Goal: Task Accomplishment & Management: Complete application form

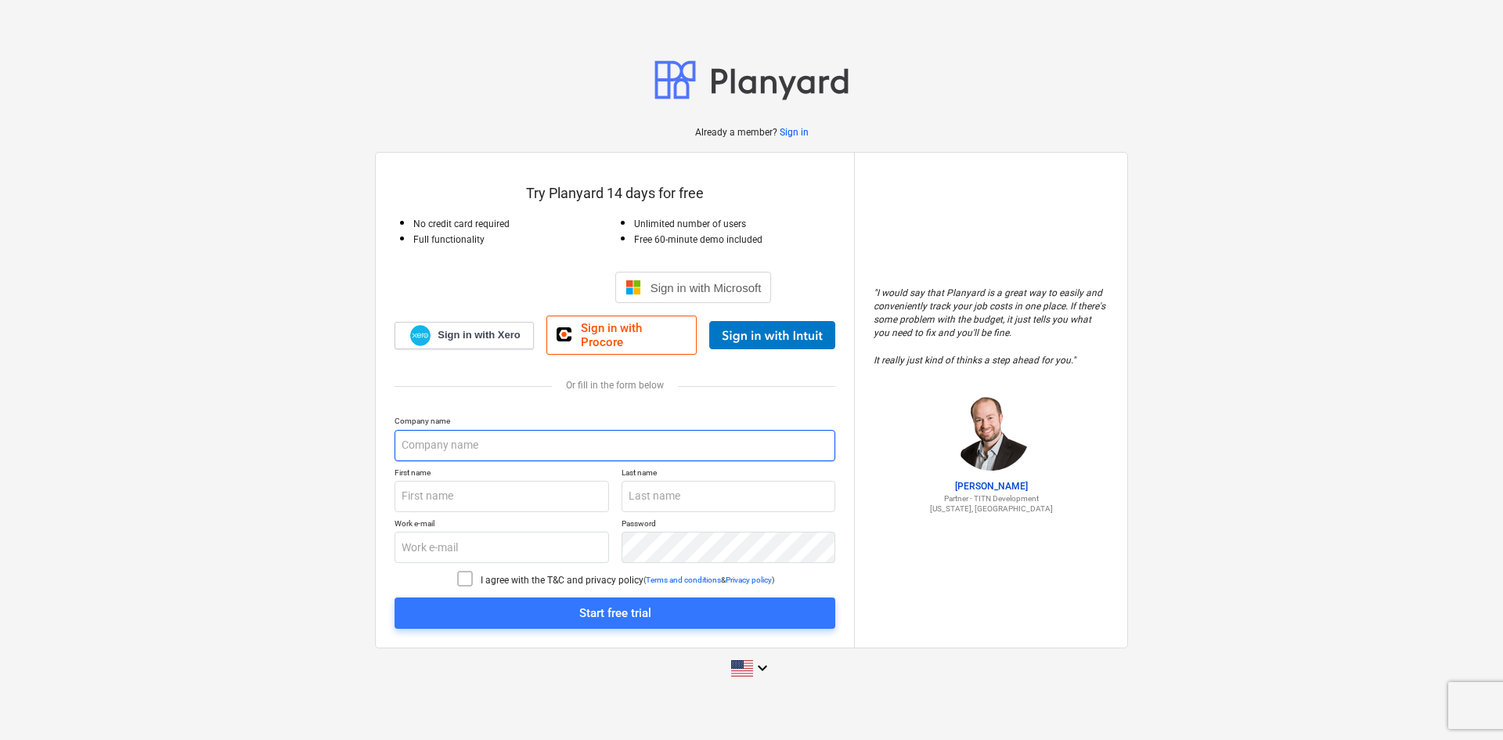
click at [464, 434] on input "text" at bounding box center [615, 445] width 441 height 31
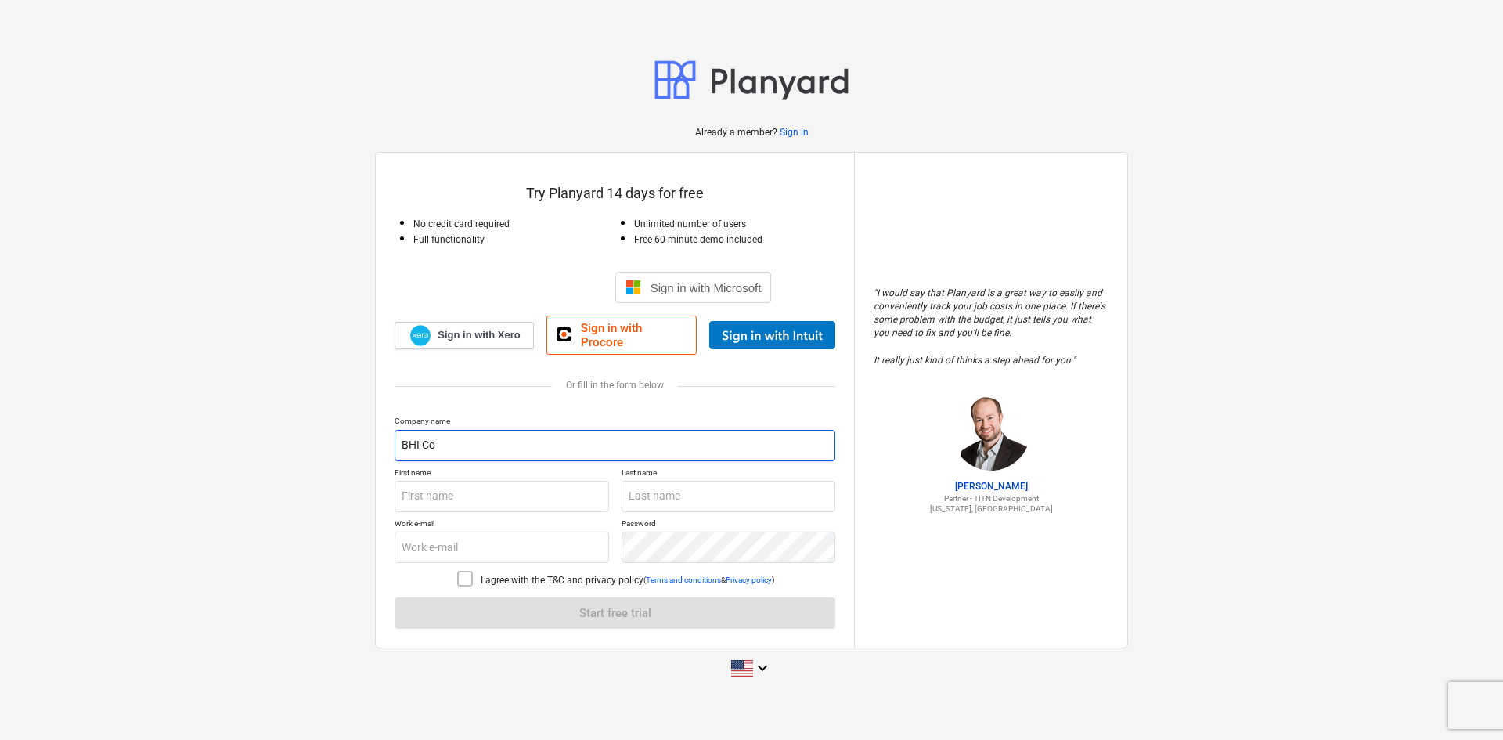
type input "BHI Co"
type input "d"
type input "Diego"
type input "[PERSON_NAME]"
type input "[EMAIL_ADDRESS][DOMAIN_NAME]"
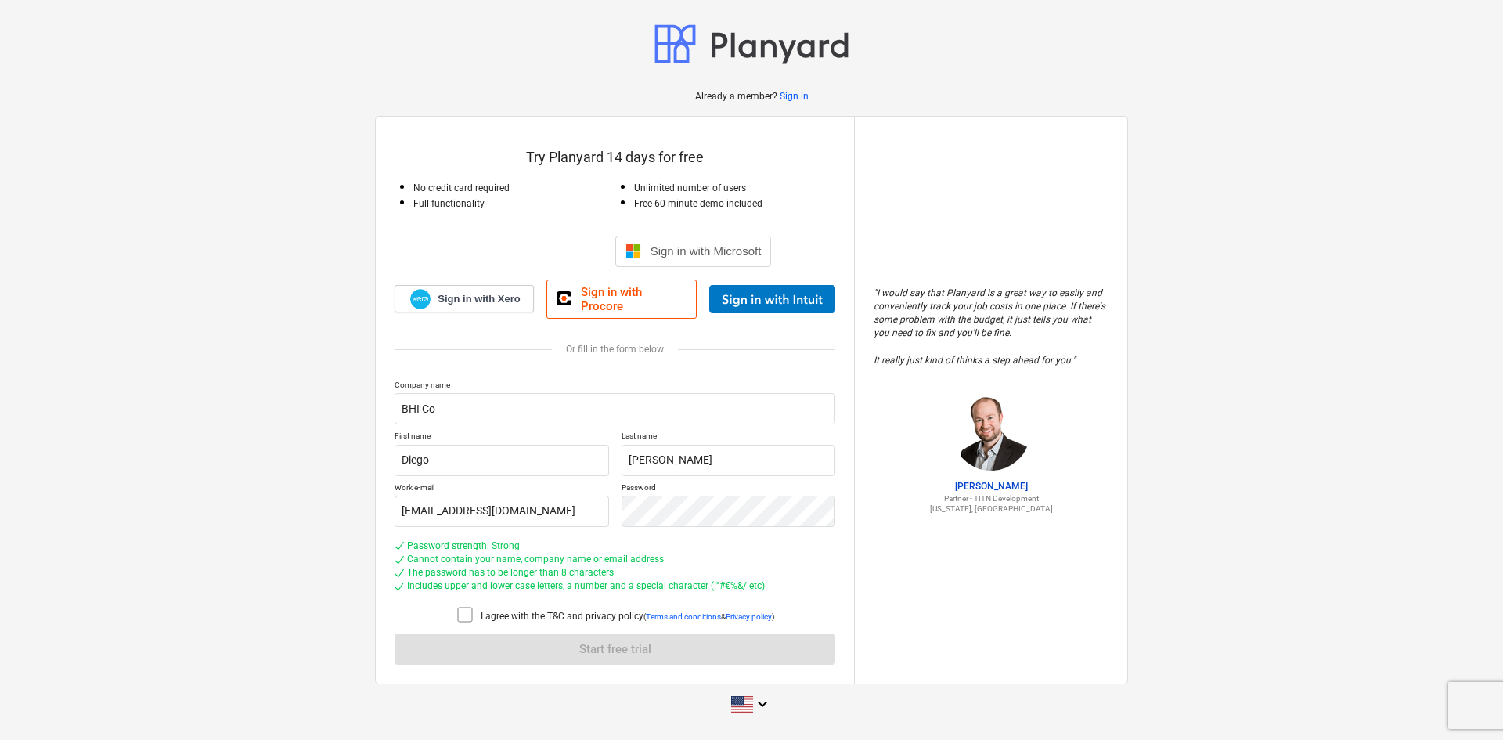
click at [461, 605] on icon at bounding box center [465, 614] width 19 height 19
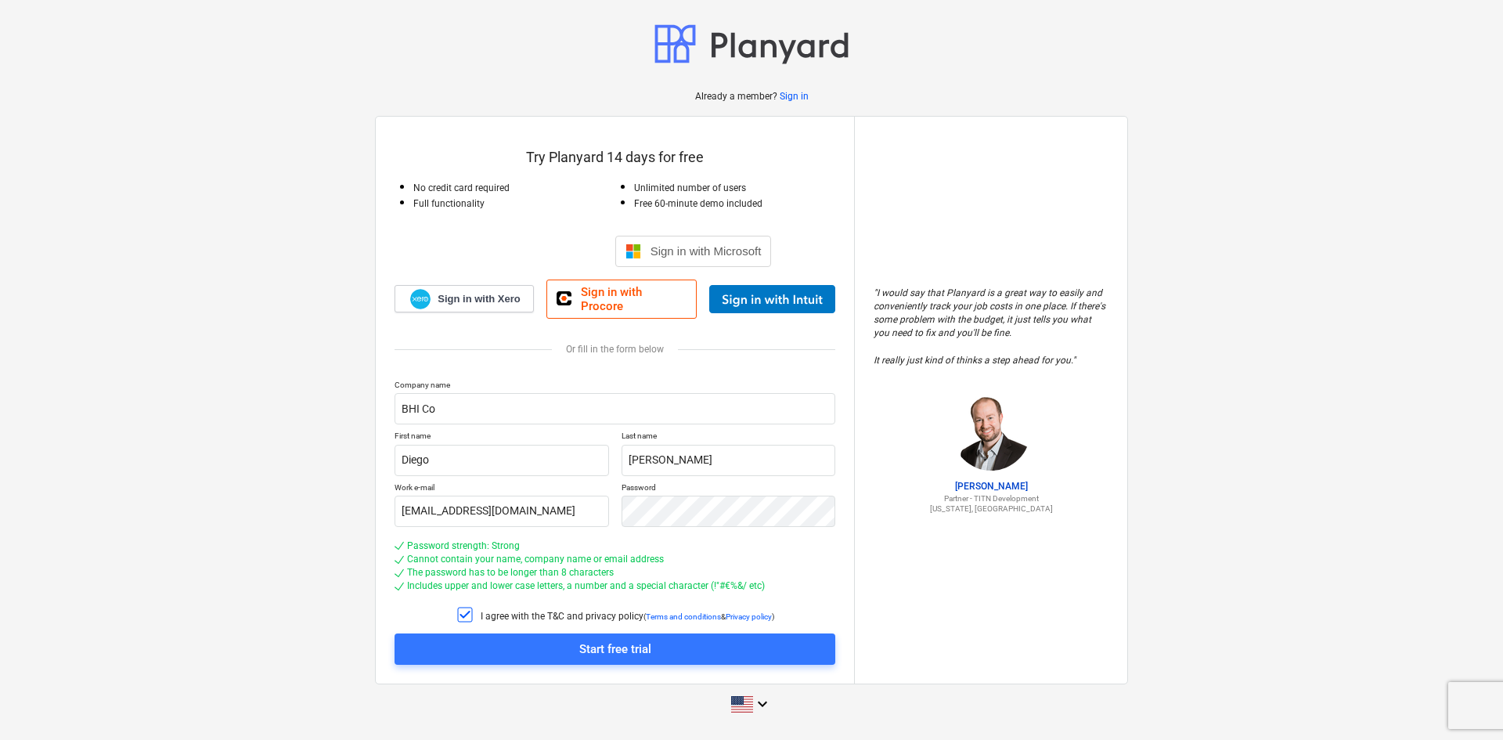
click at [514, 651] on span "Start free trial" at bounding box center [614, 649] width 403 height 20
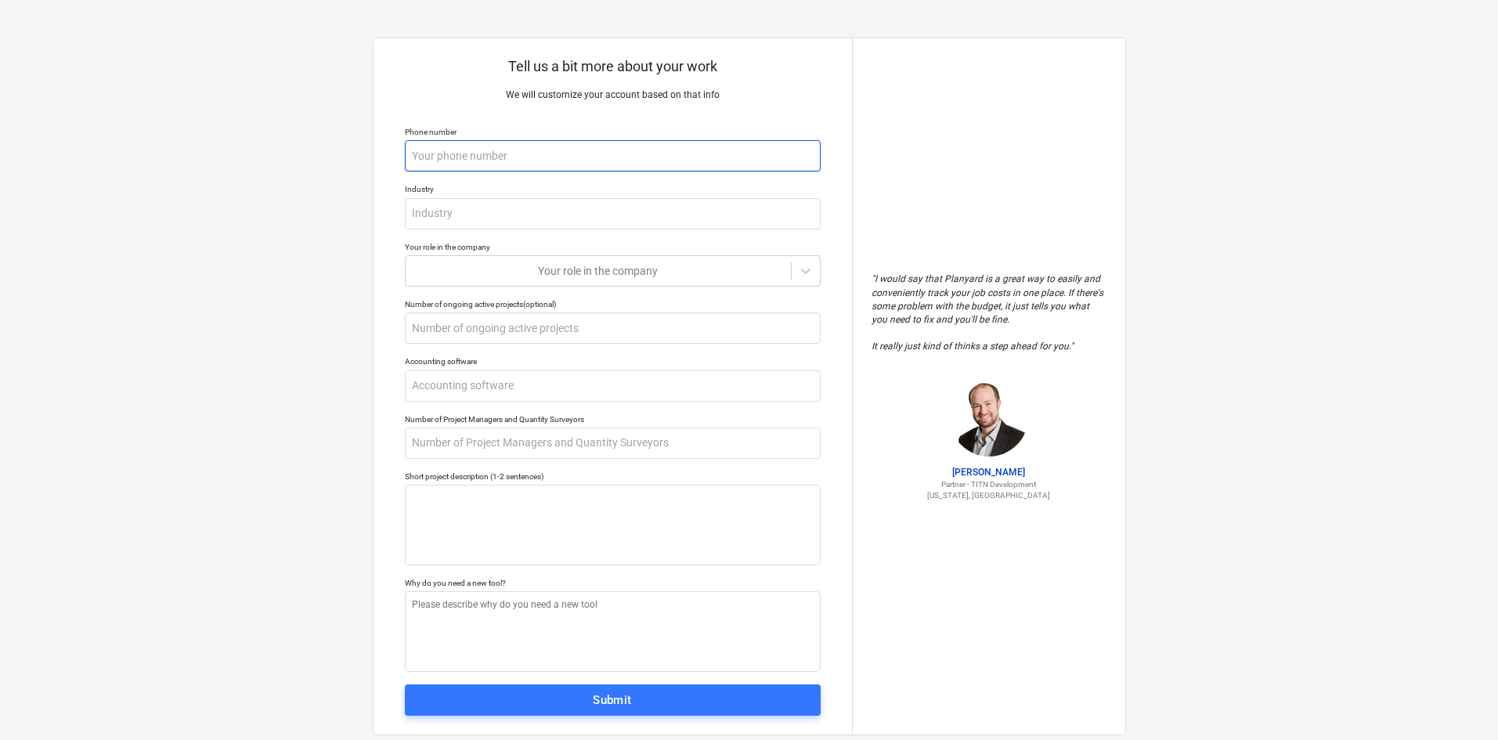
click at [547, 152] on input "text" at bounding box center [613, 155] width 416 height 31
type textarea "x"
type input "6"
type textarea "x"
type input "61"
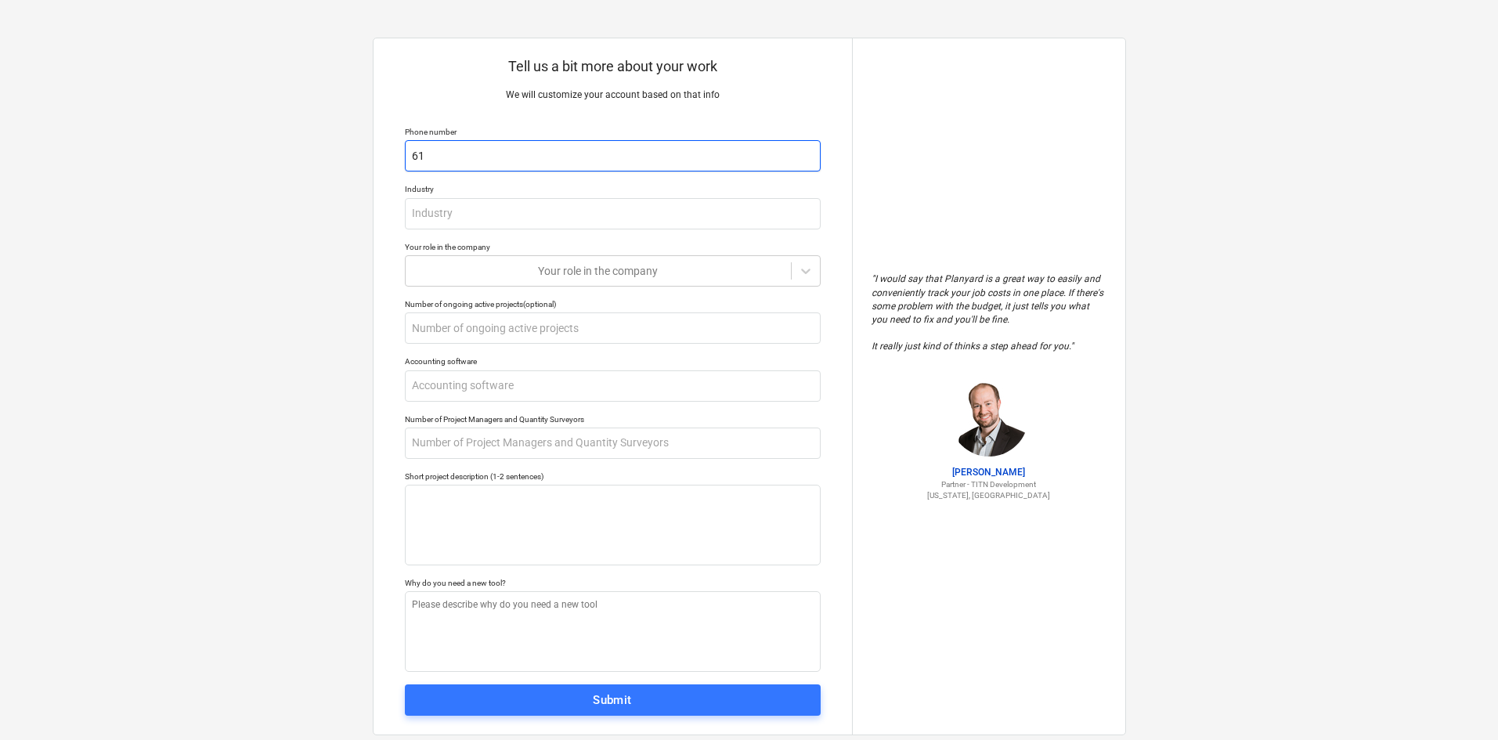
type textarea "x"
type input "619"
type textarea "x"
type input "6199"
type textarea "x"
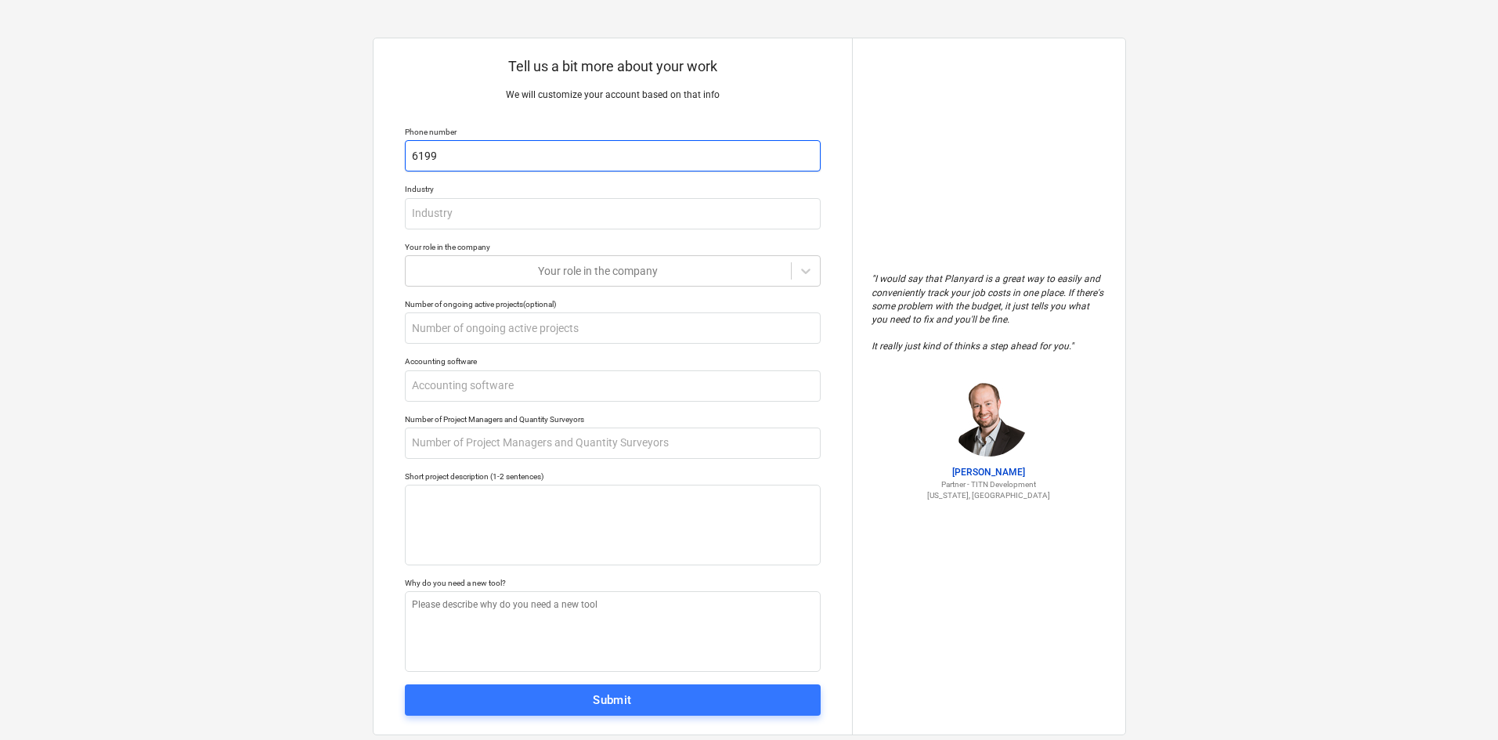
type input "61993"
type textarea "x"
type input "619936"
type textarea "x"
type input "6199361"
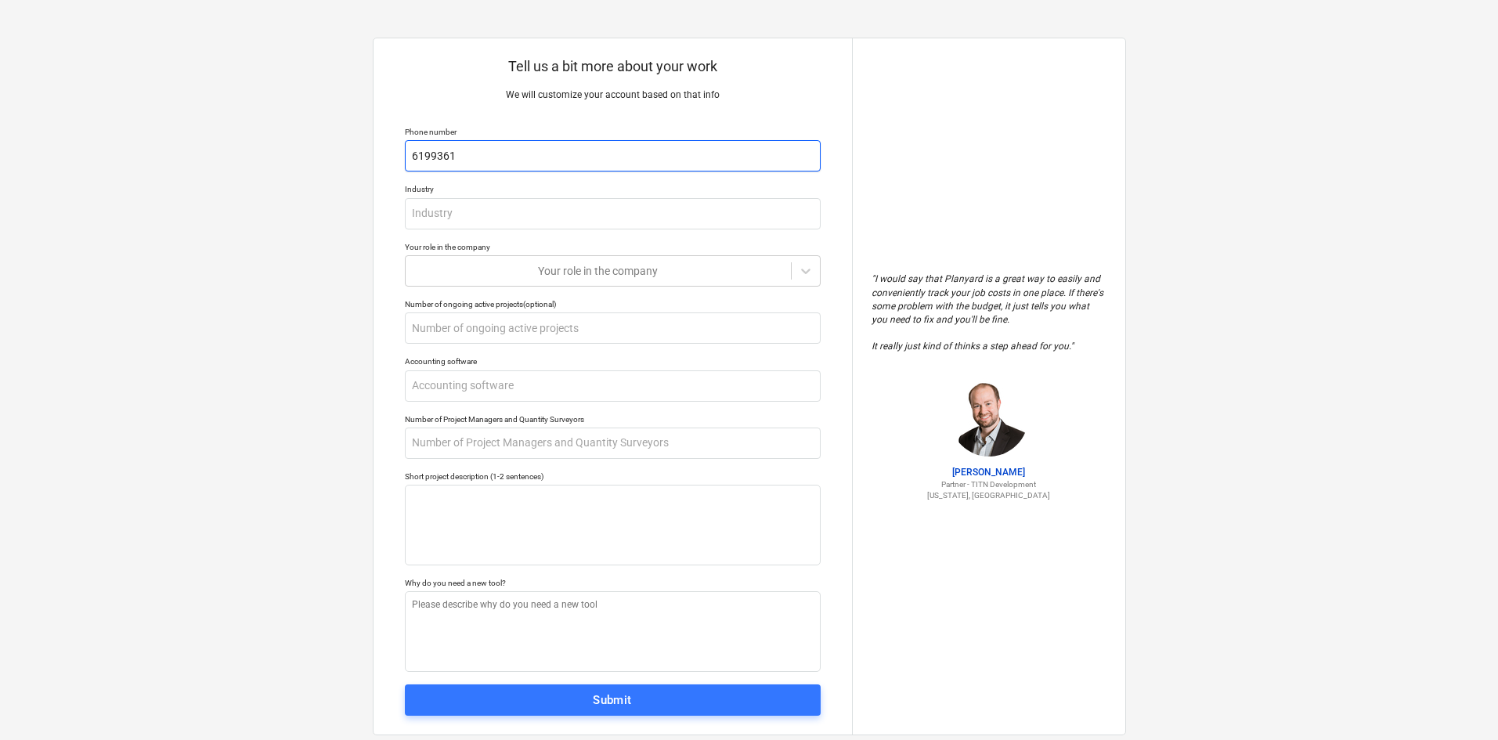
type textarea "x"
type input "61993616"
type textarea "x"
type input "619936162"
type textarea "x"
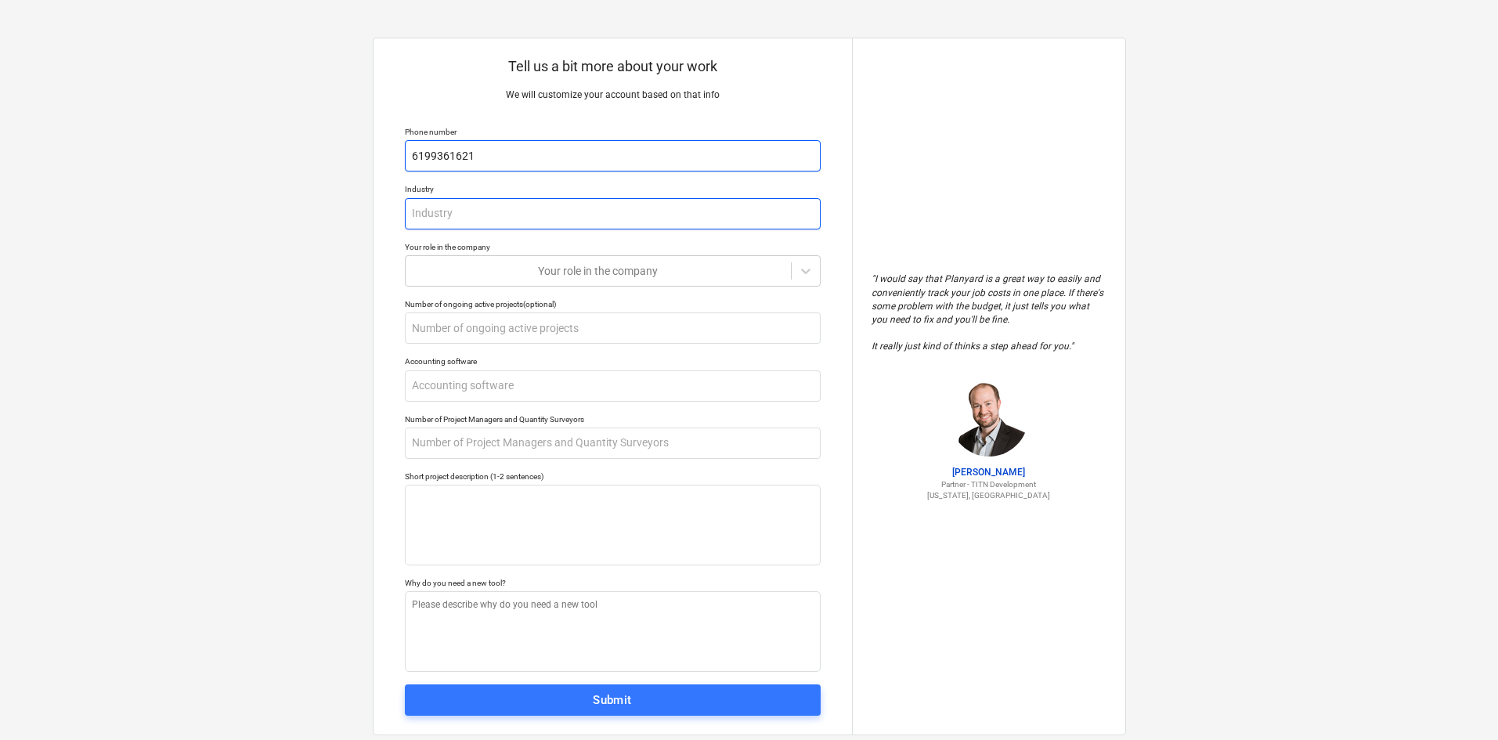
type input "6199361621"
click at [536, 225] on input "text" at bounding box center [613, 213] width 416 height 31
type textarea "x"
type input "T"
type textarea "x"
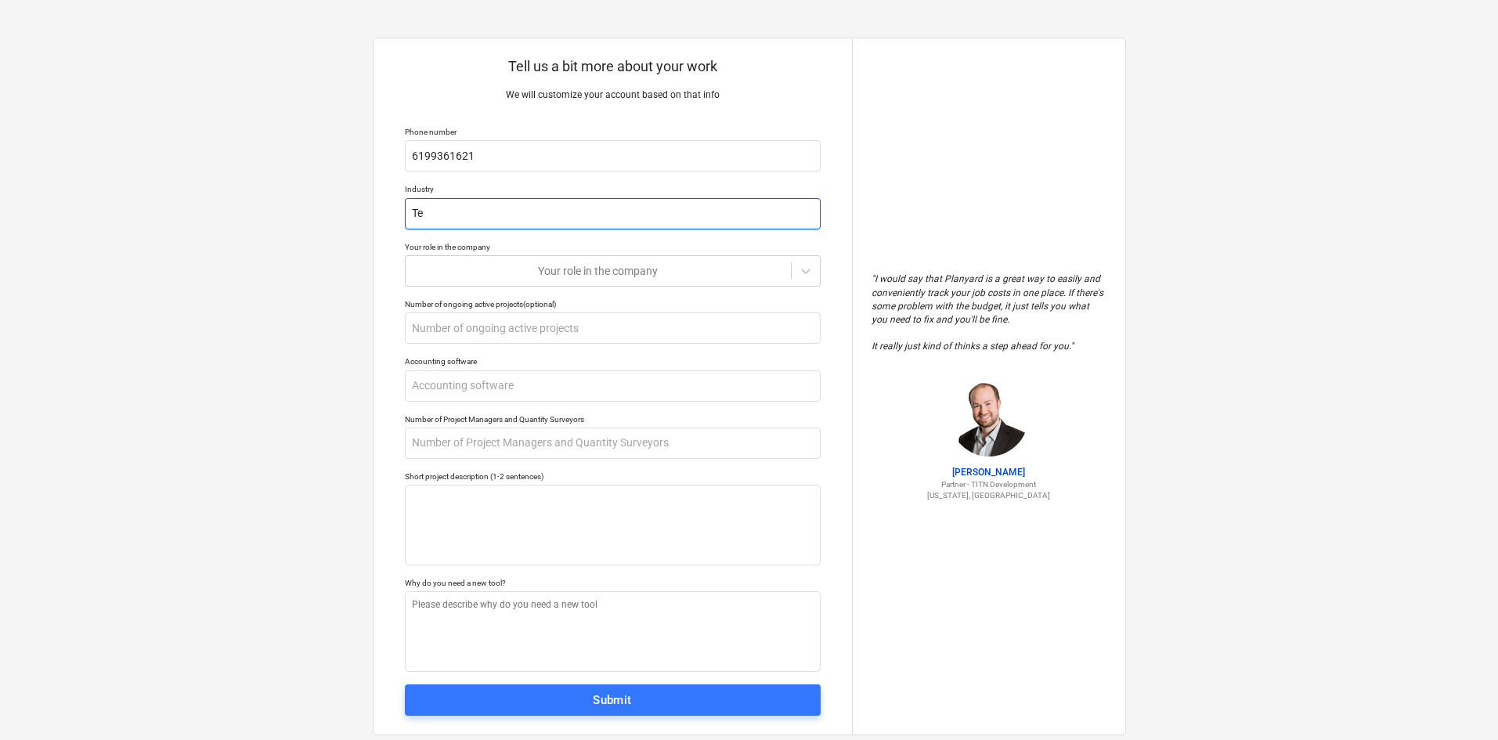
type input "Tel"
type textarea "x"
type input "Tell"
type textarea "x"
type input "Telle"
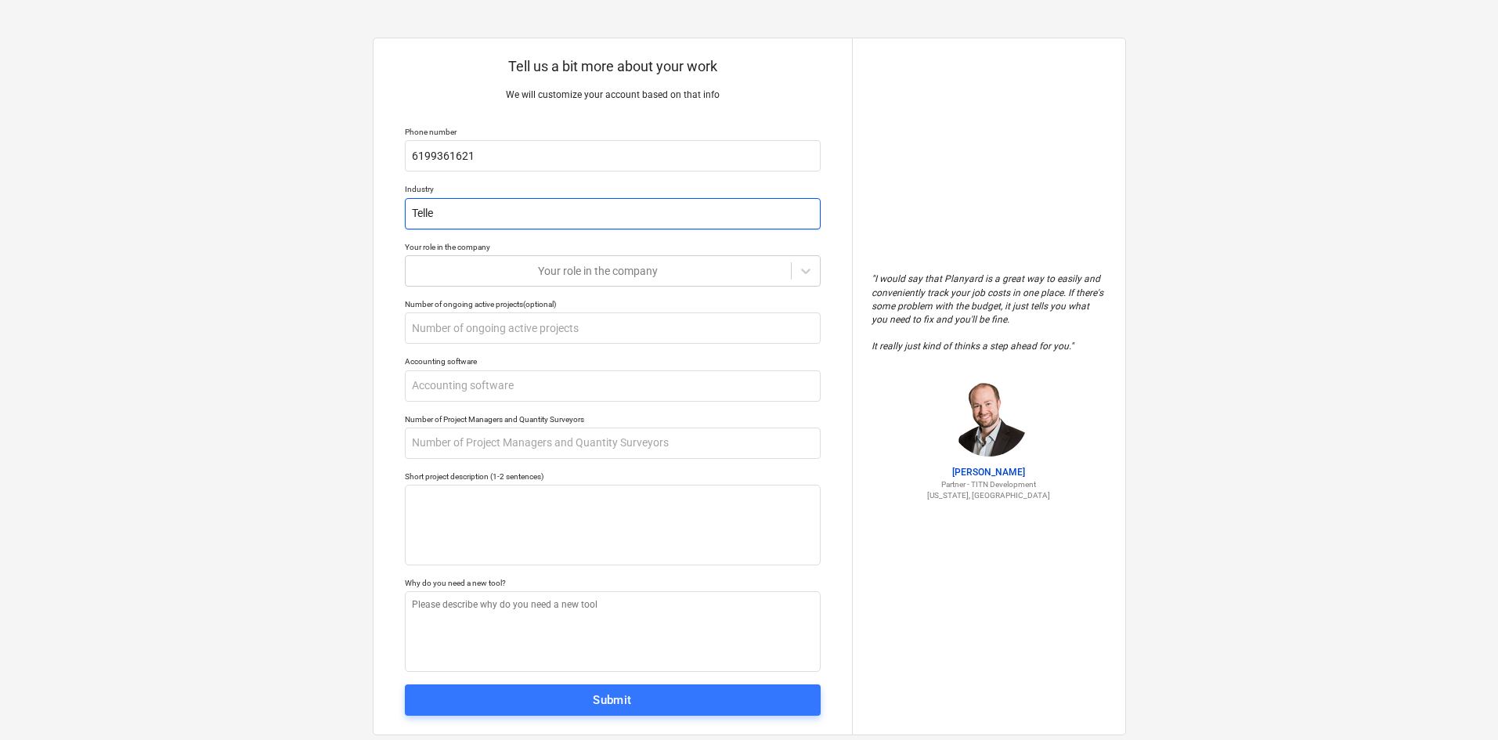
type textarea "x"
type input "Tellec"
type textarea "x"
type input "Telleco"
type textarea "x"
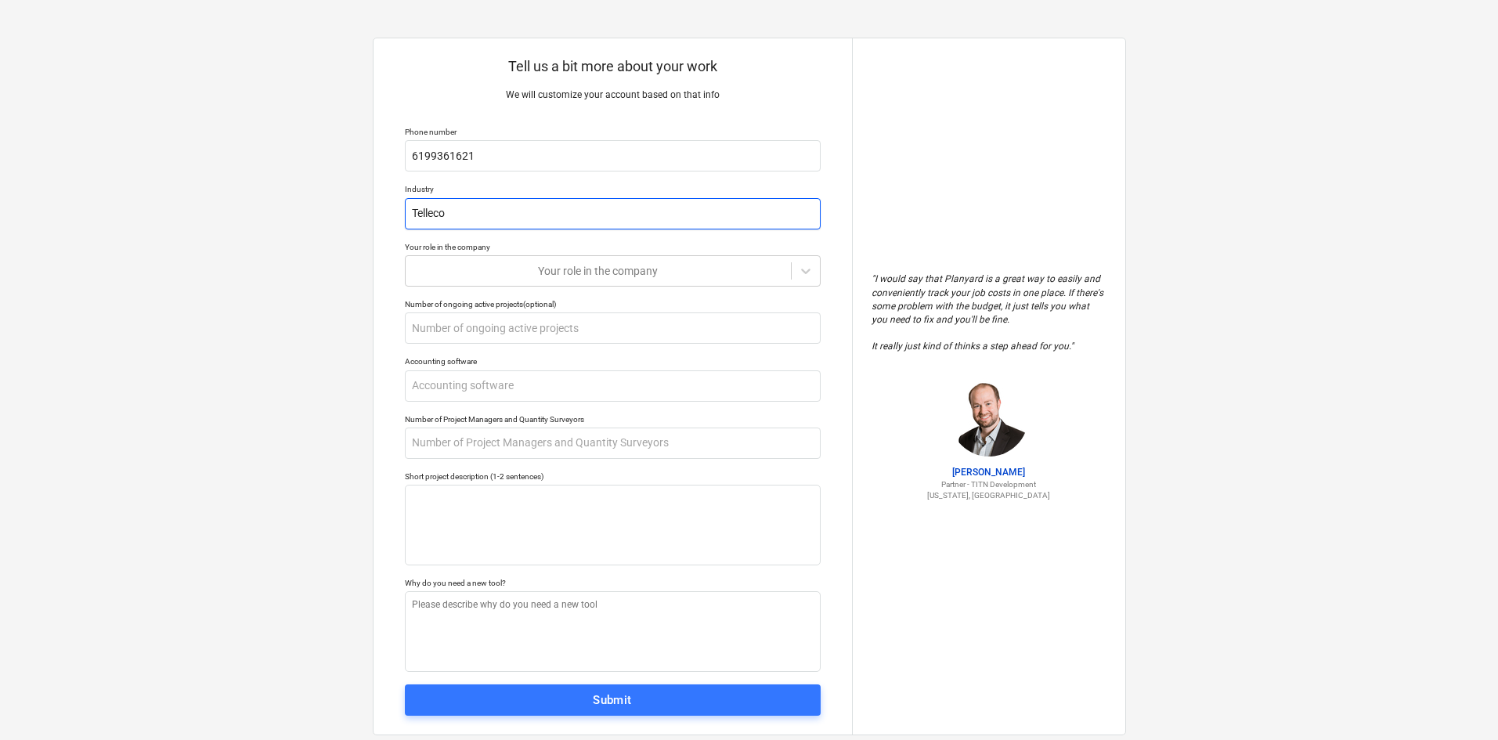
type input "Tellecom"
type textarea "x"
type input "Tellecom"
type textarea "x"
type input "Telleco"
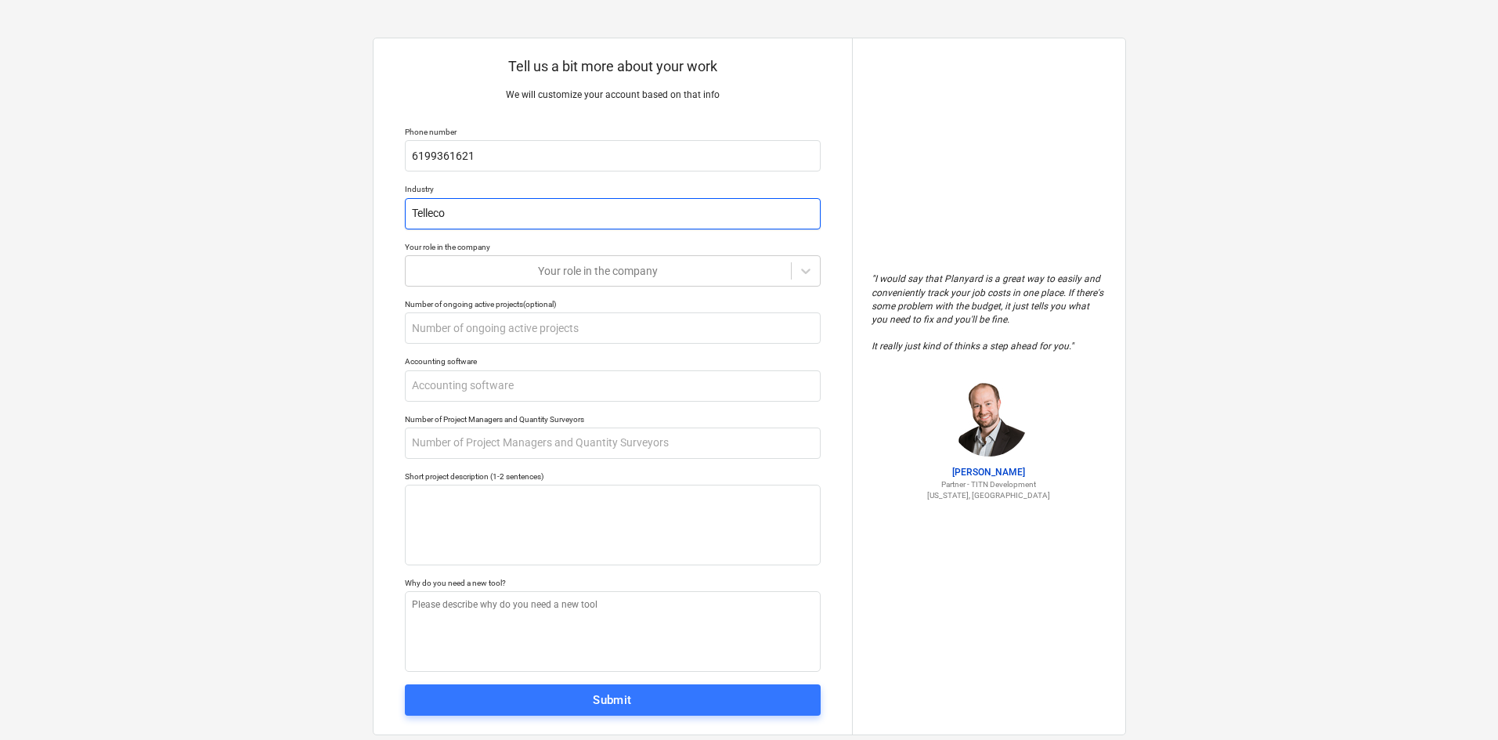
type textarea "x"
type input "Tellec"
type textarea "x"
type input "Tell"
type textarea "x"
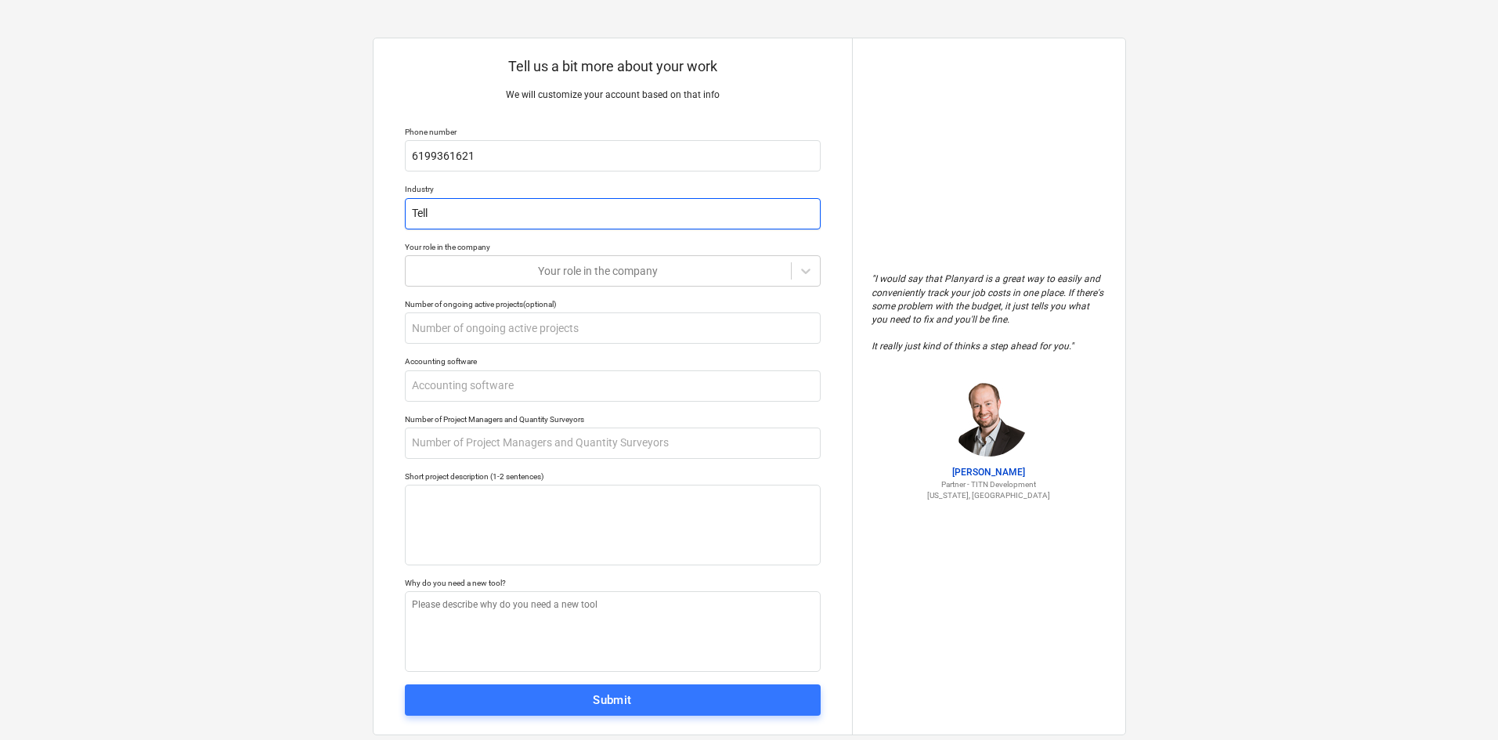
type input "Tel"
type textarea "x"
type input "Te"
type textarea "x"
type input "T"
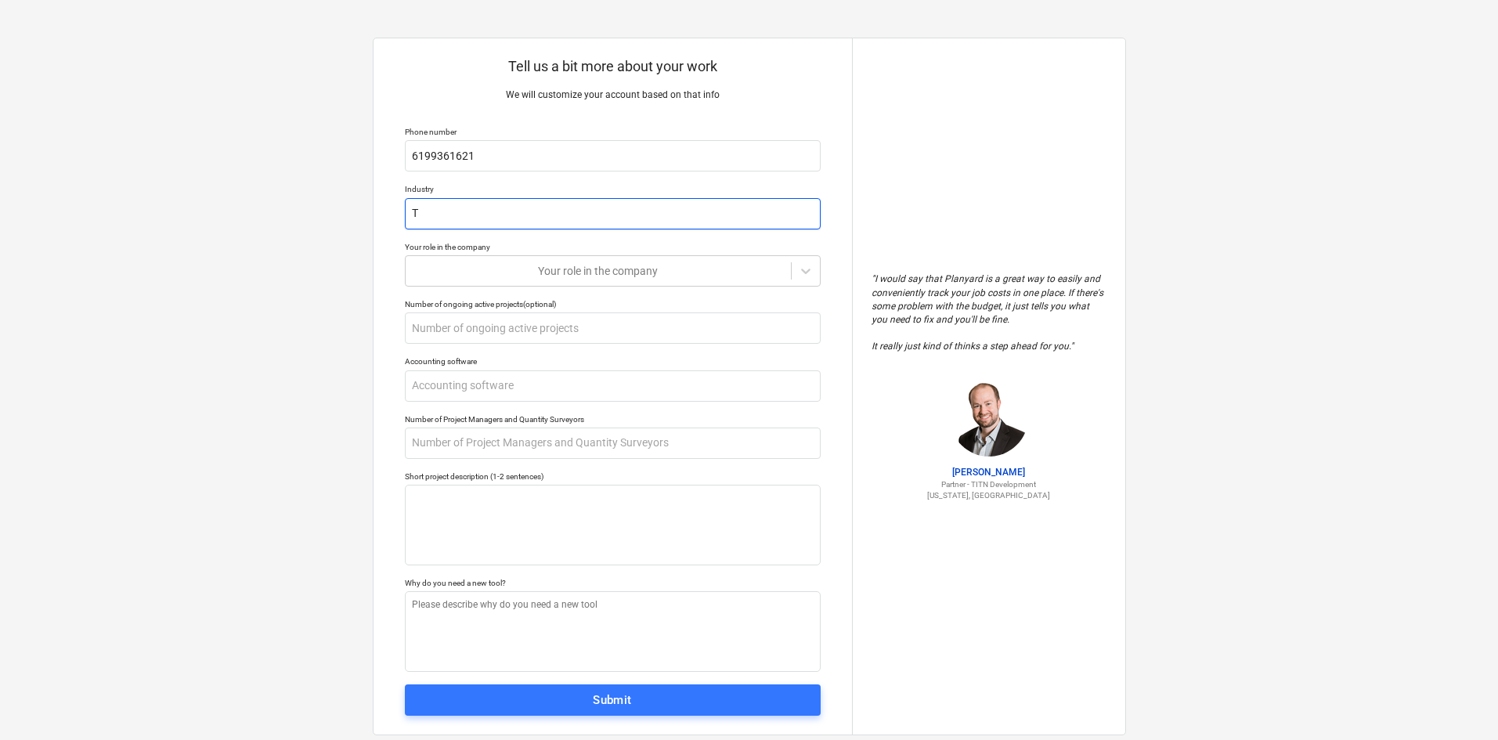
type textarea "x"
type input "t"
type textarea "x"
type input "te"
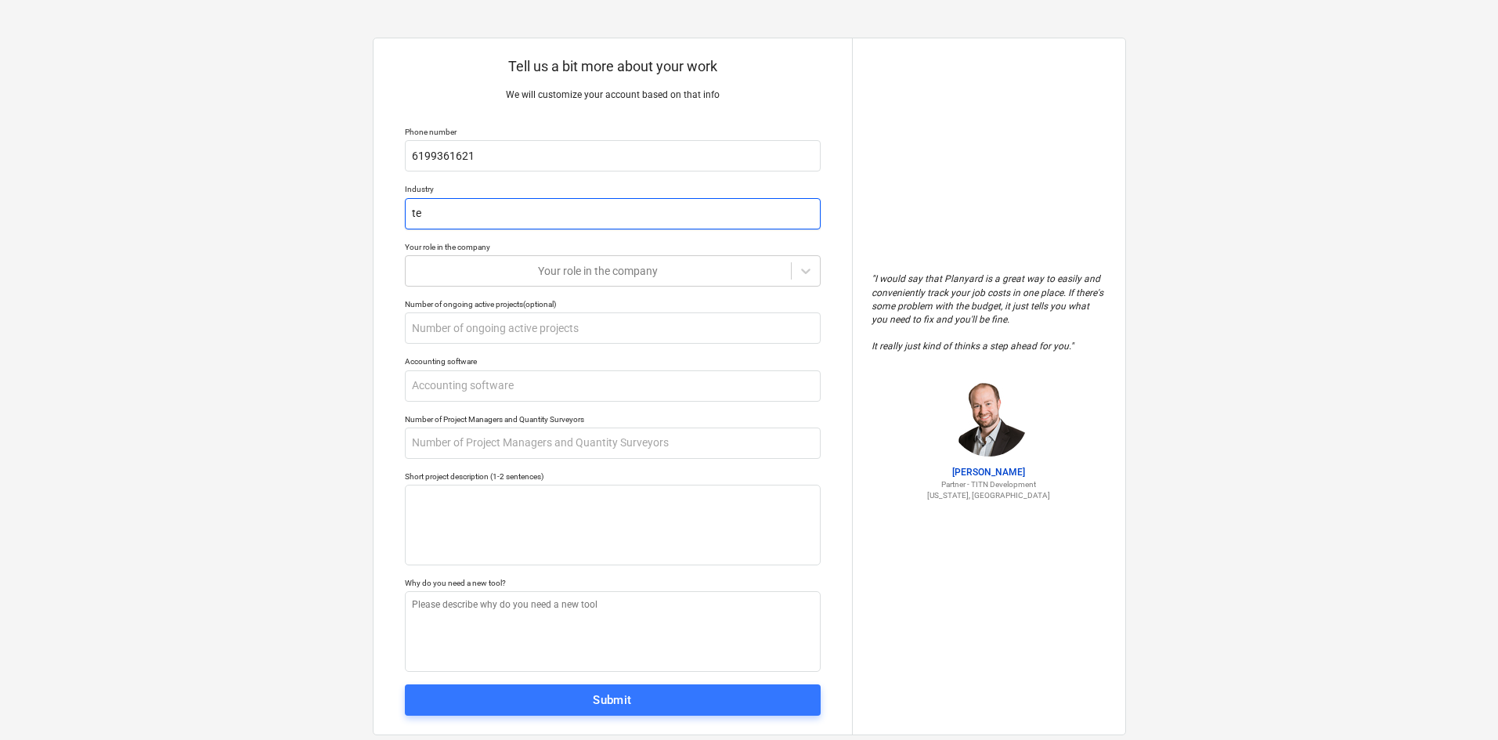
type textarea "x"
type input "tel"
type textarea "x"
type input "tele"
type textarea "x"
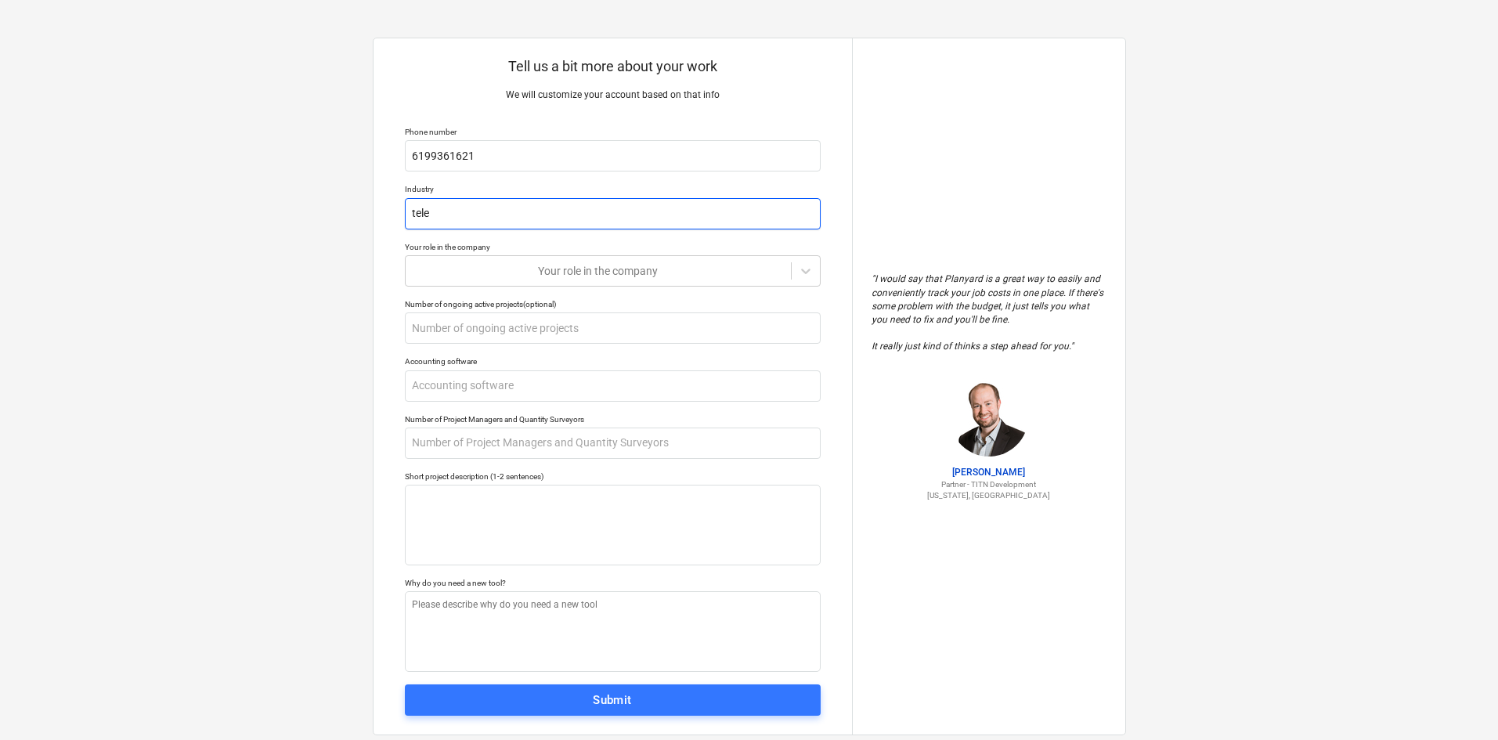
type input "telec"
type textarea "x"
type input "teleco"
type textarea "x"
type input "telecom"
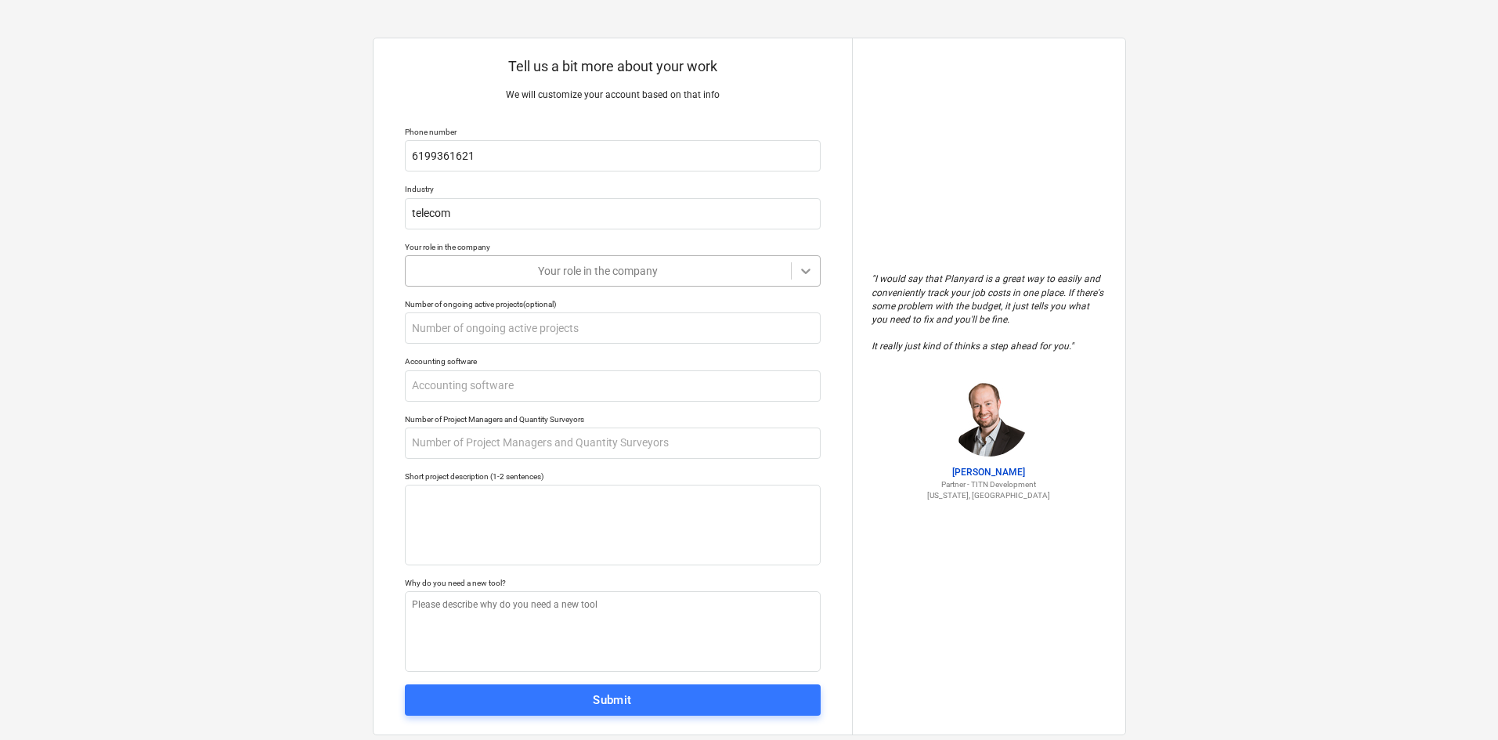
click at [813, 271] on div at bounding box center [806, 271] width 28 height 28
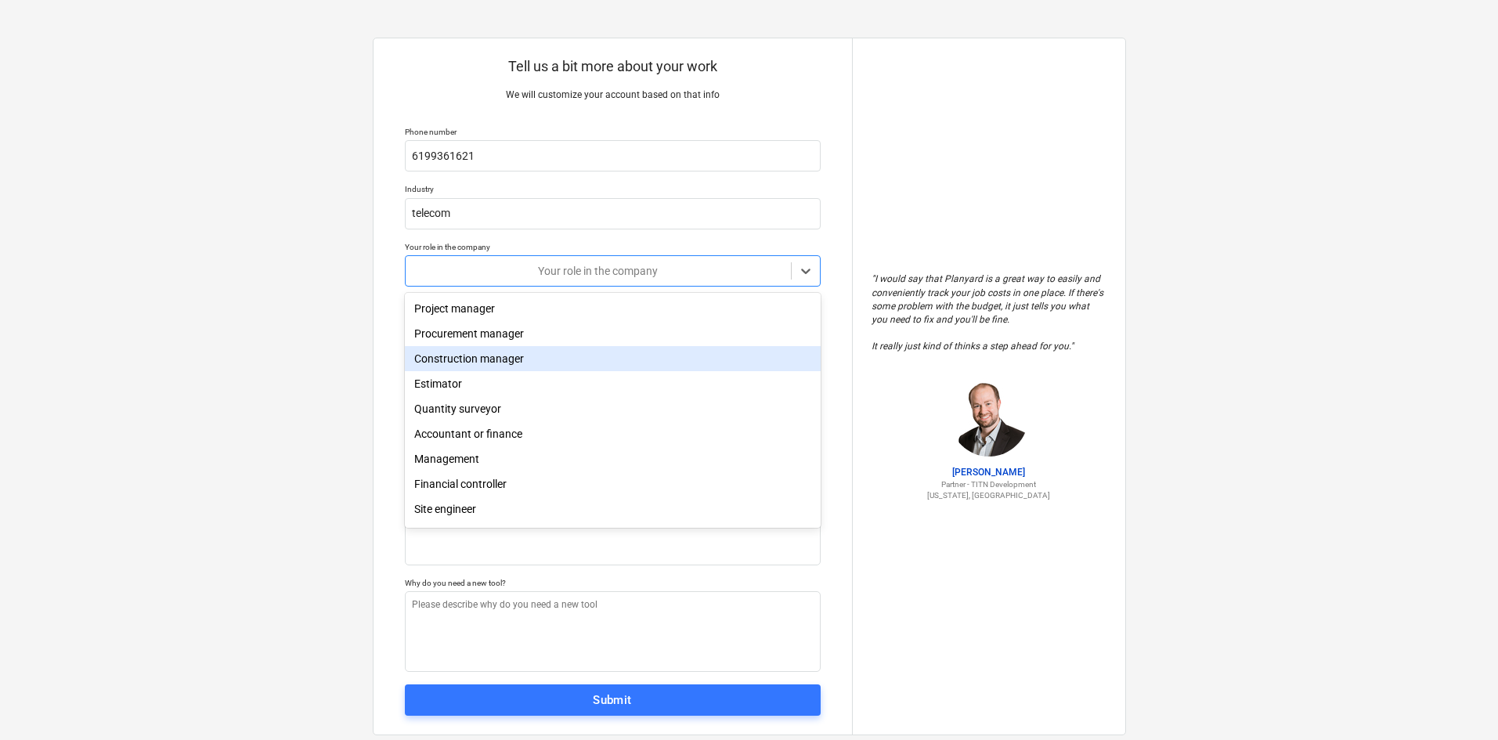
click at [475, 367] on div "Construction manager" at bounding box center [613, 358] width 416 height 25
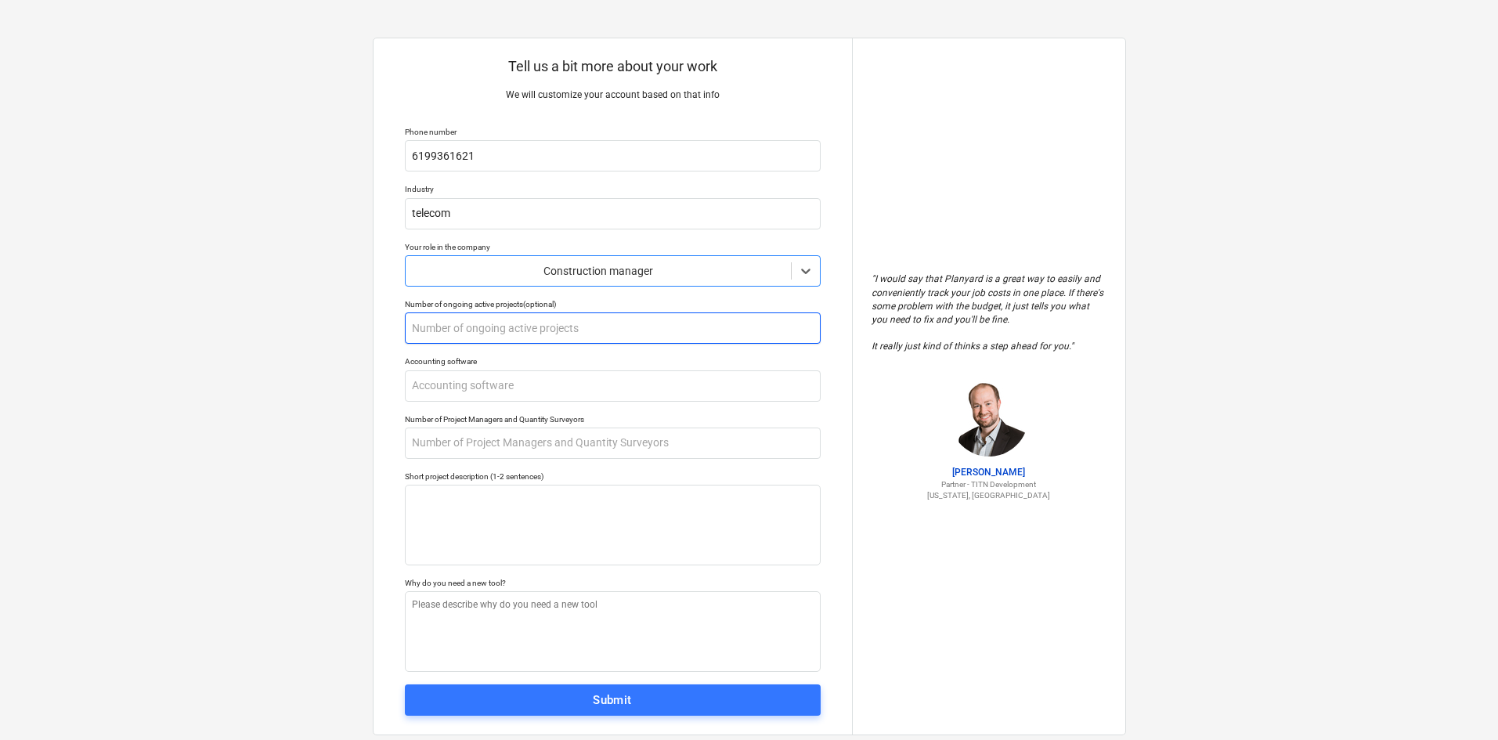
type textarea "x"
click at [491, 335] on input "text" at bounding box center [613, 327] width 416 height 31
type input "3"
type textarea "x"
type input "3"
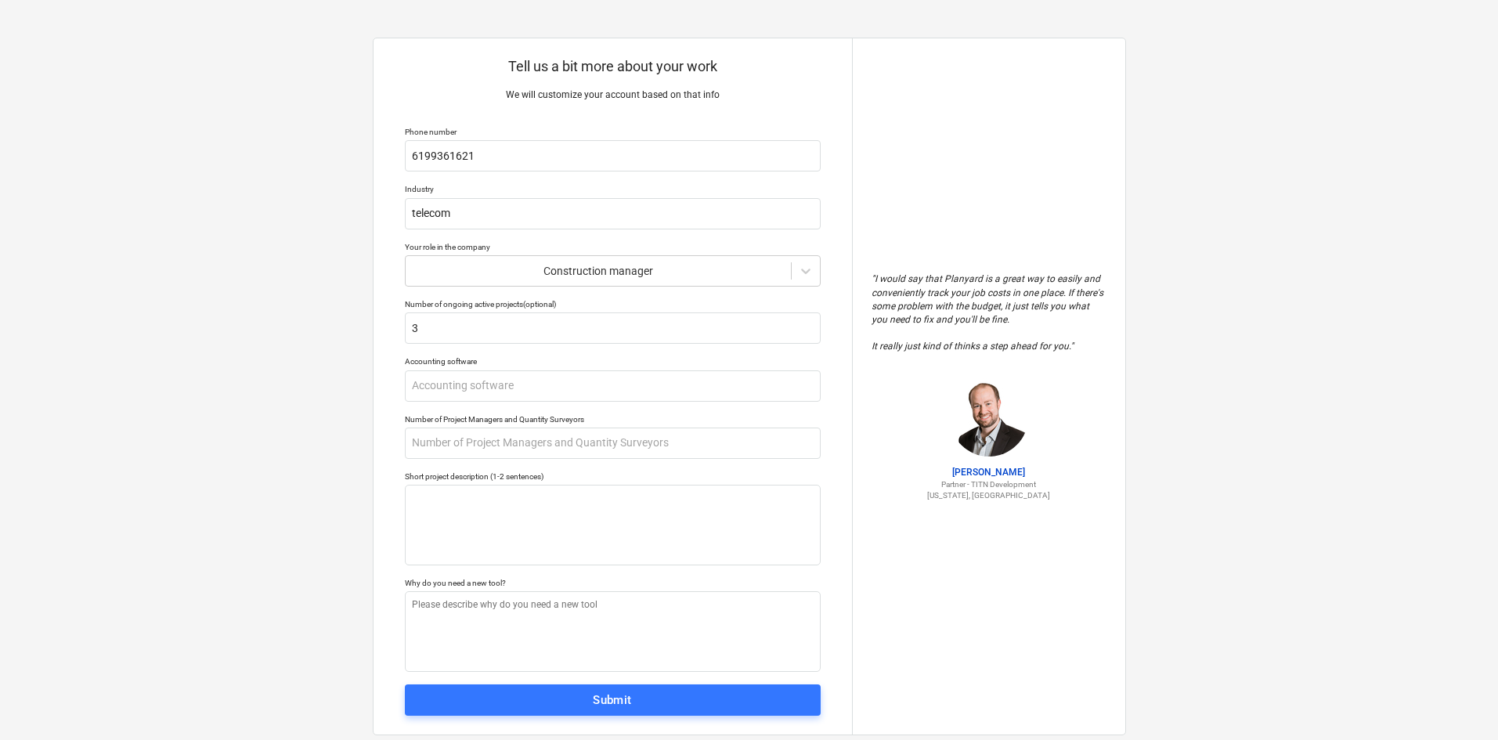
click at [305, 363] on div "Tell us a bit more about your work We will customize your account based on that…" at bounding box center [749, 386] width 1498 height 773
click at [489, 399] on input "text" at bounding box center [613, 385] width 416 height 31
click at [488, 437] on input "text" at bounding box center [613, 442] width 416 height 31
click at [524, 384] on input "text" at bounding box center [613, 385] width 416 height 31
type textarea "x"
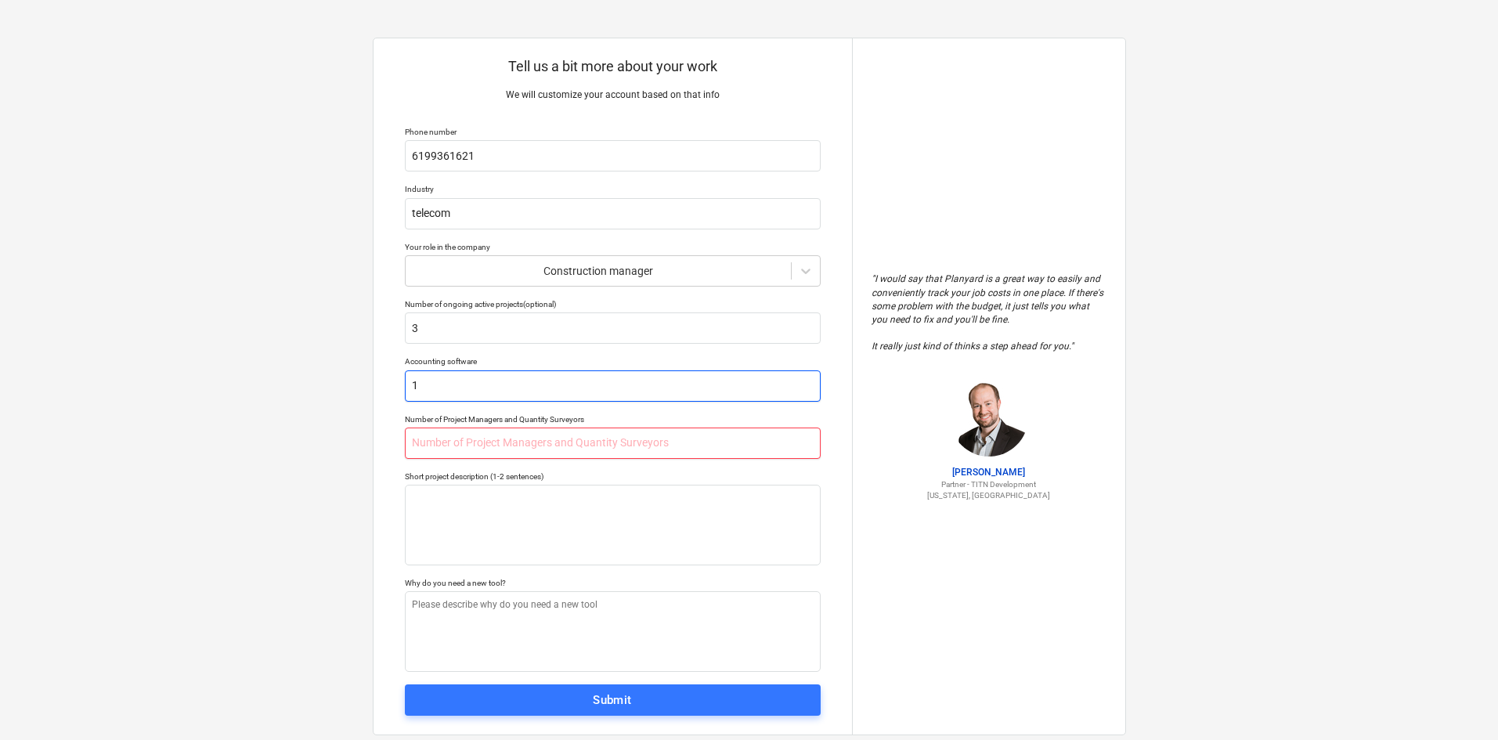
type input "1"
click at [507, 451] on input "text" at bounding box center [613, 442] width 416 height 31
type textarea "x"
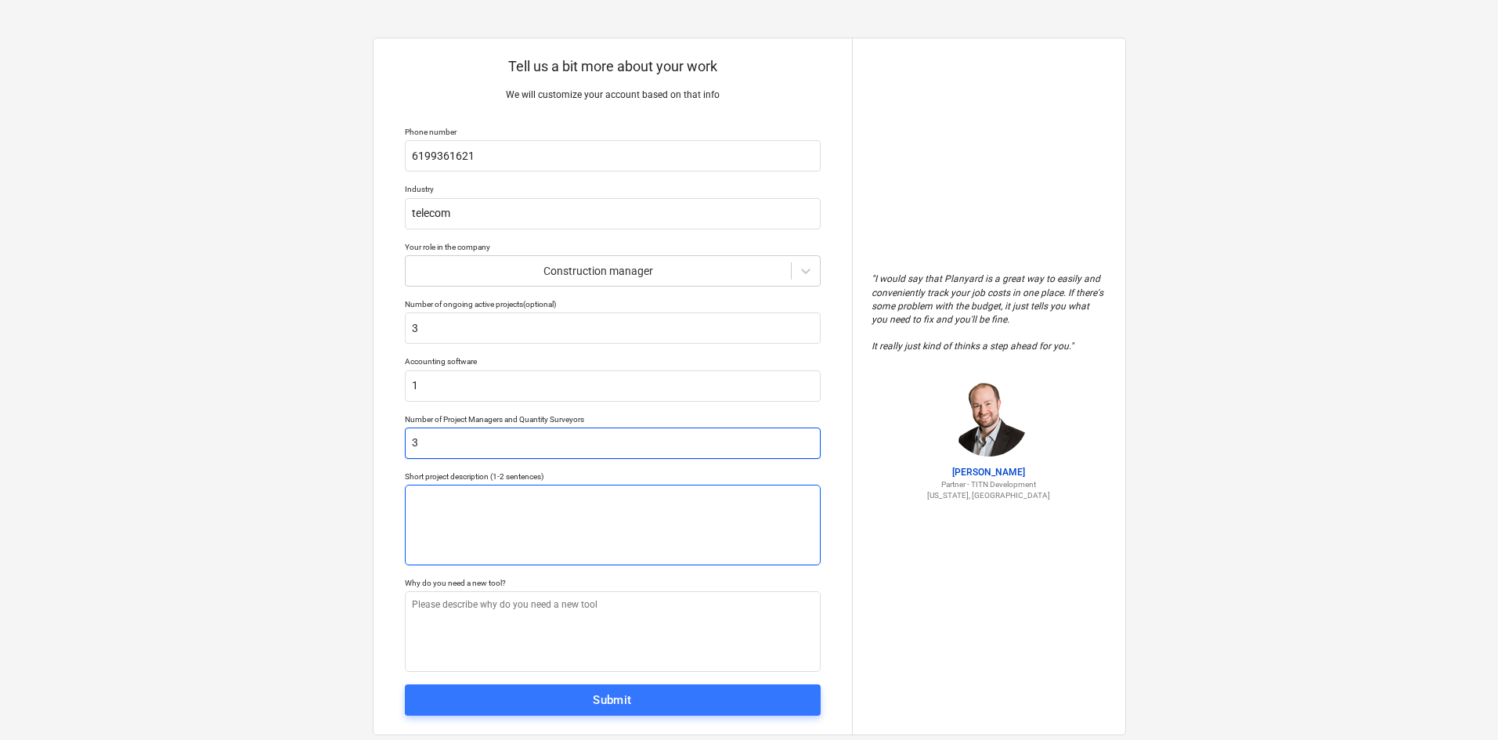
type input "3"
click at [506, 544] on textarea at bounding box center [613, 525] width 416 height 81
type textarea "x"
type textarea "W"
type textarea "x"
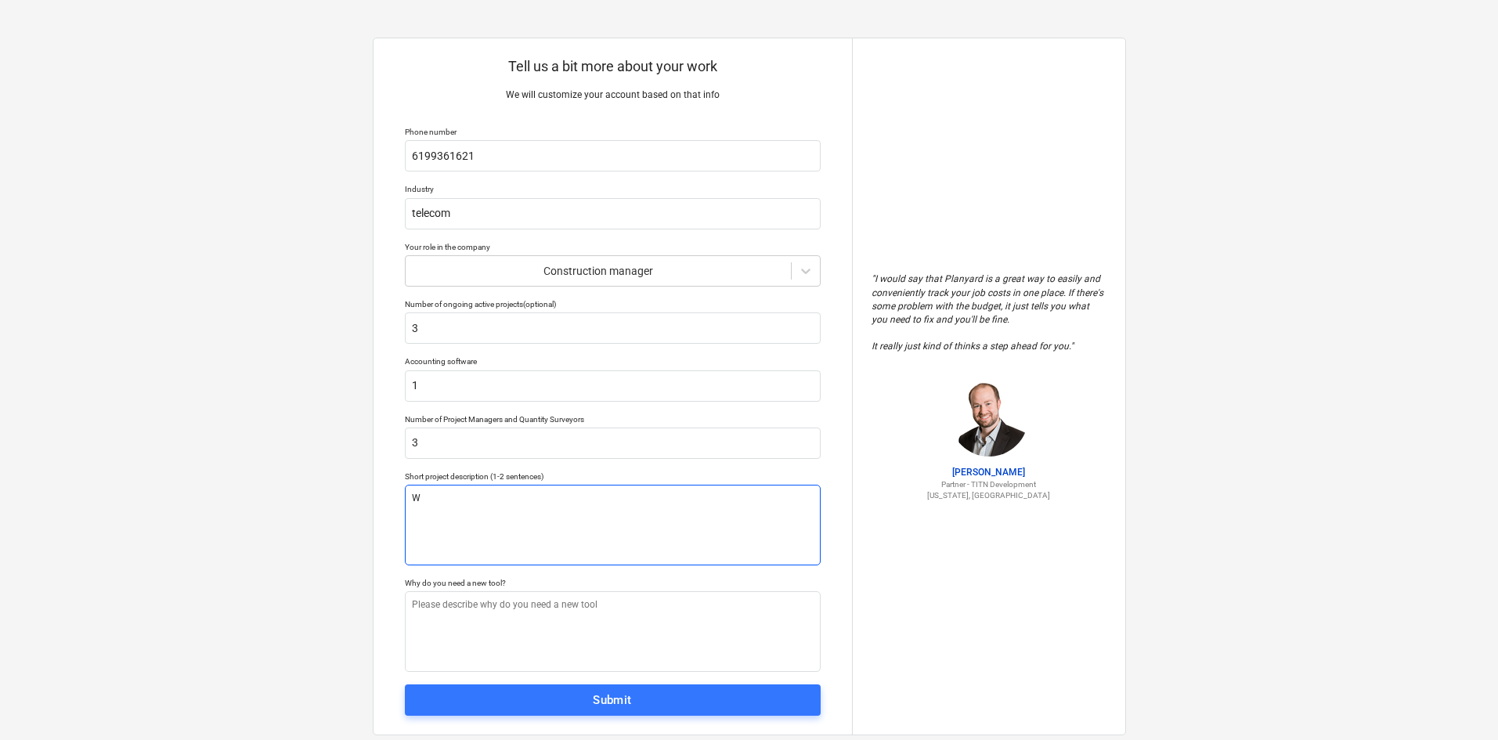
type textarea "We"
type textarea "x"
type textarea "We"
type textarea "x"
type textarea "We i"
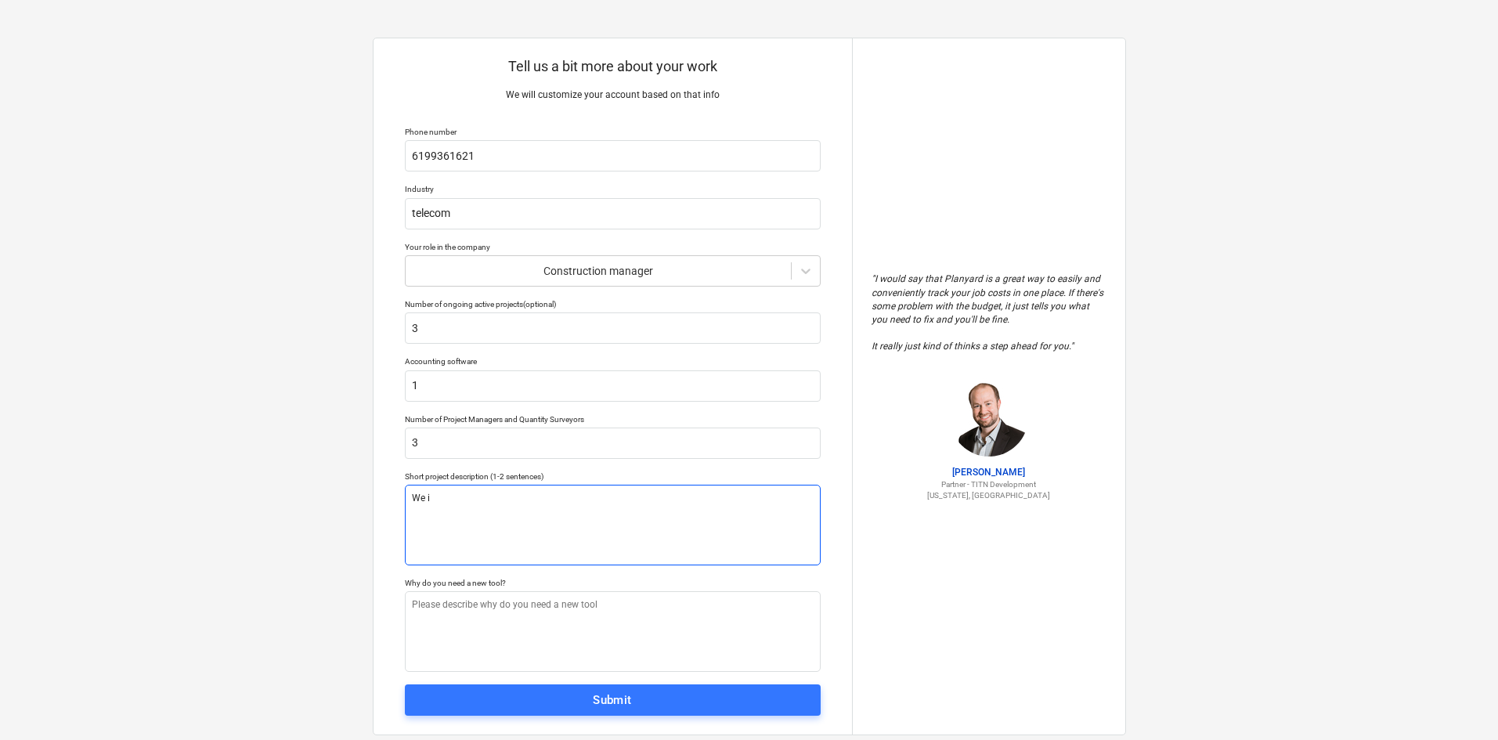
type textarea "x"
type textarea "We in"
type textarea "x"
type textarea "We ins"
type textarea "x"
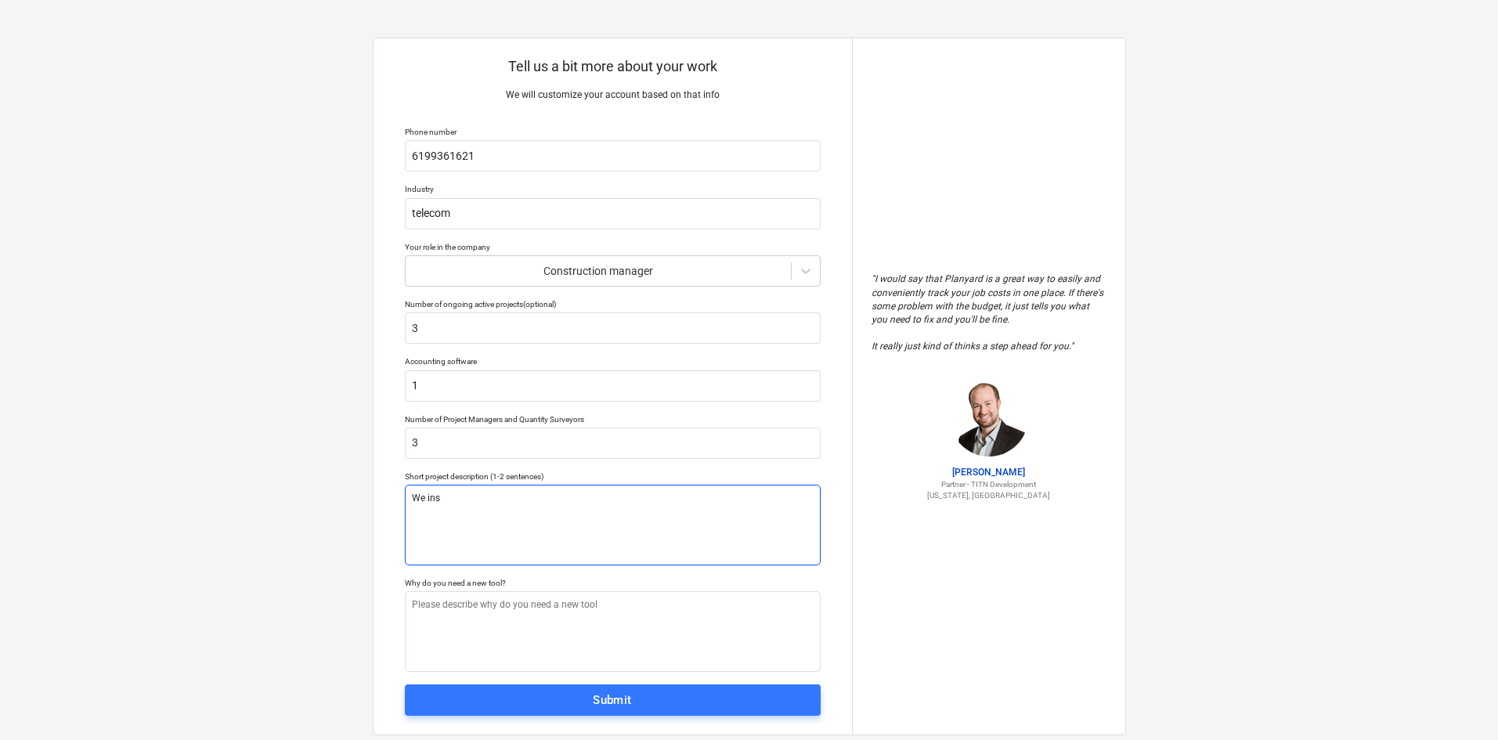
type textarea "We inst"
type textarea "x"
type textarea "We instal"
type textarea "x"
type textarea "We install"
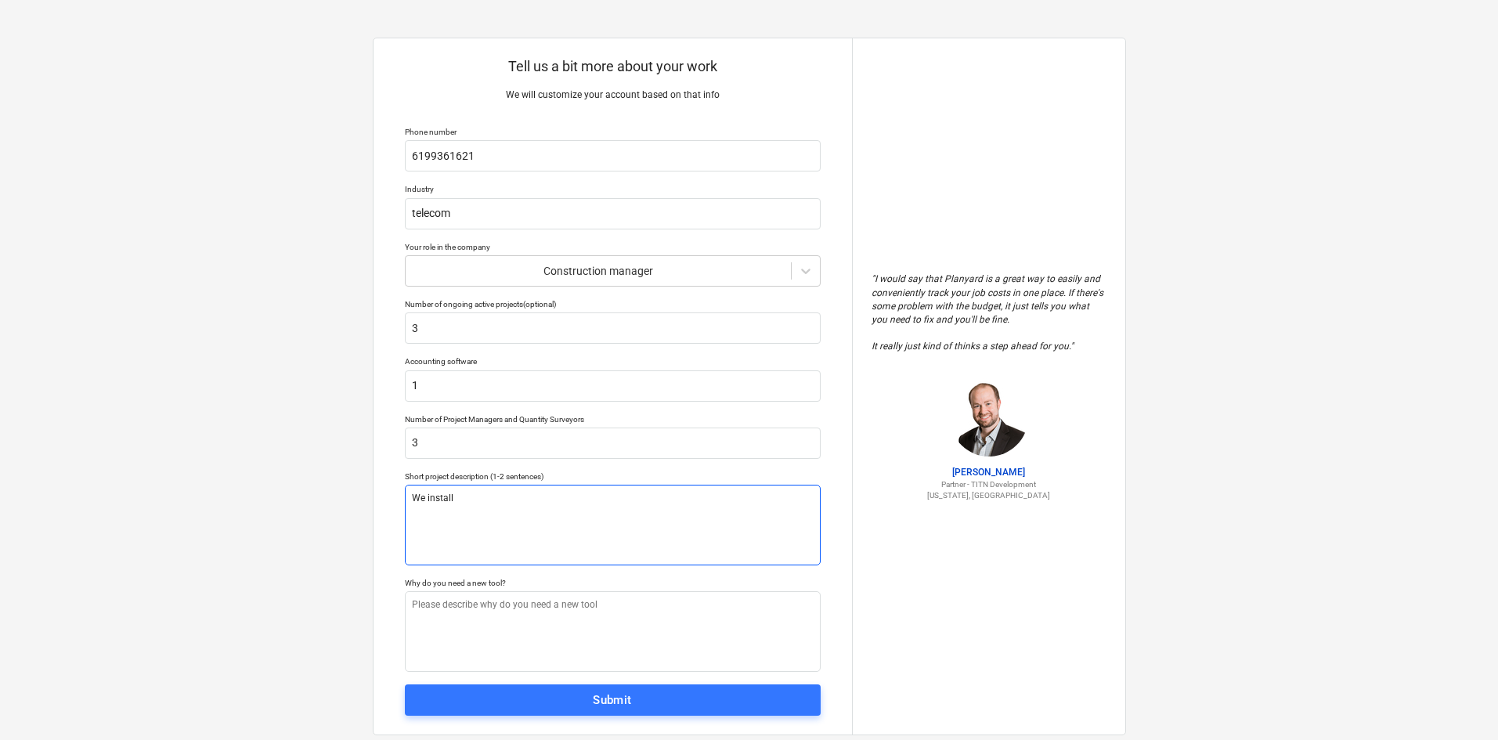
type textarea "x"
type textarea "We install"
type textarea "x"
type textarea "We install f"
type textarea "x"
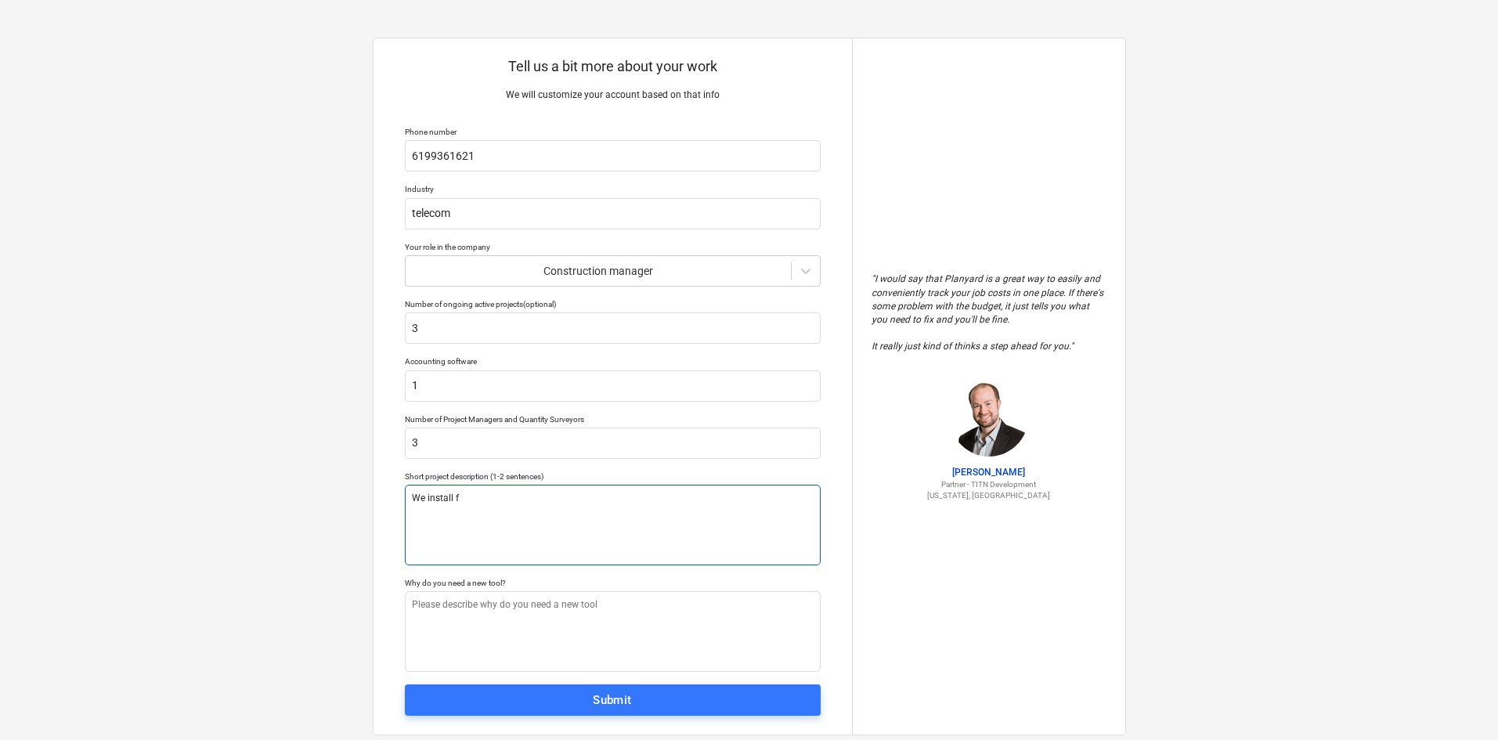
type textarea "We install fi"
type textarea "x"
type textarea "We install fib"
type textarea "x"
type textarea "We install fibe"
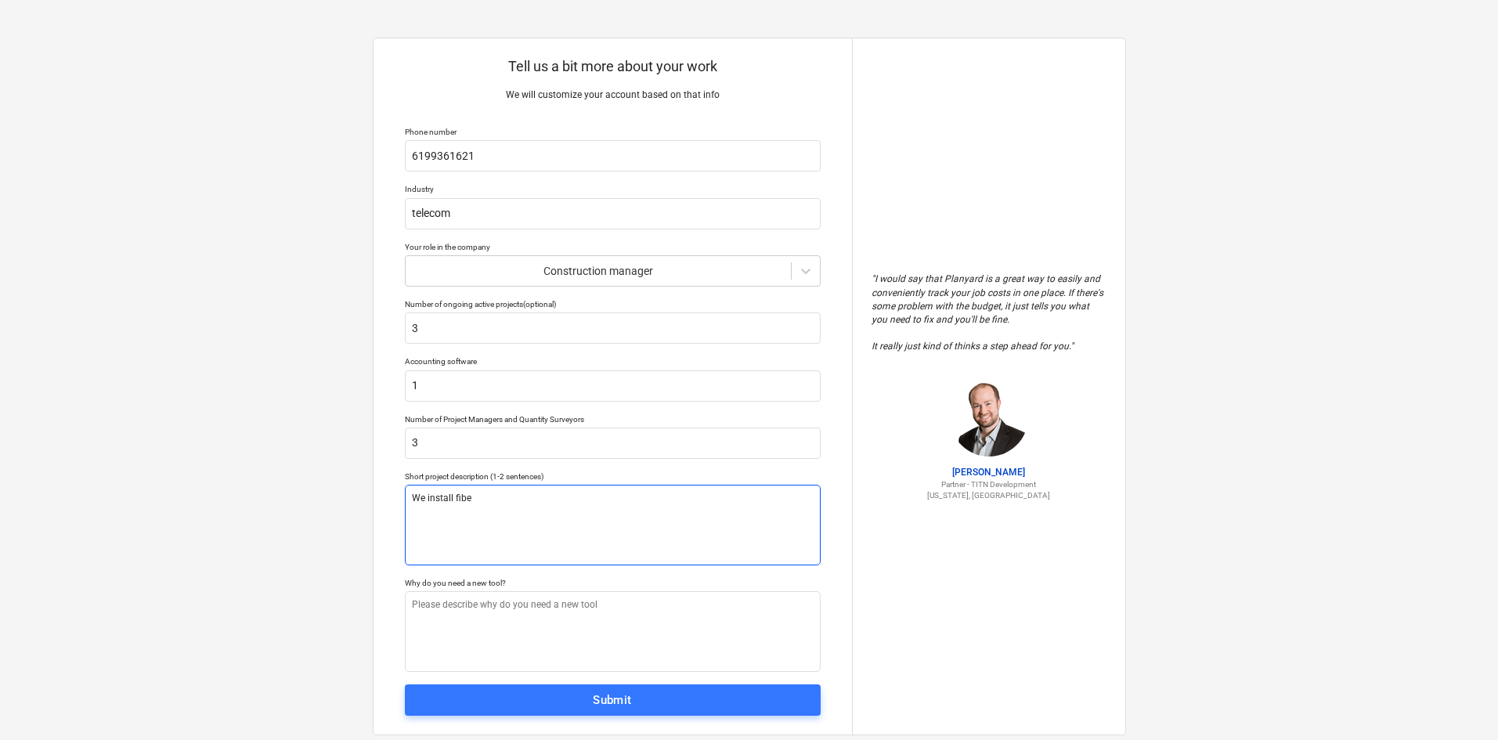
type textarea "x"
type textarea "We install fiber"
type textarea "x"
type textarea "We install fiber"
type textarea "x"
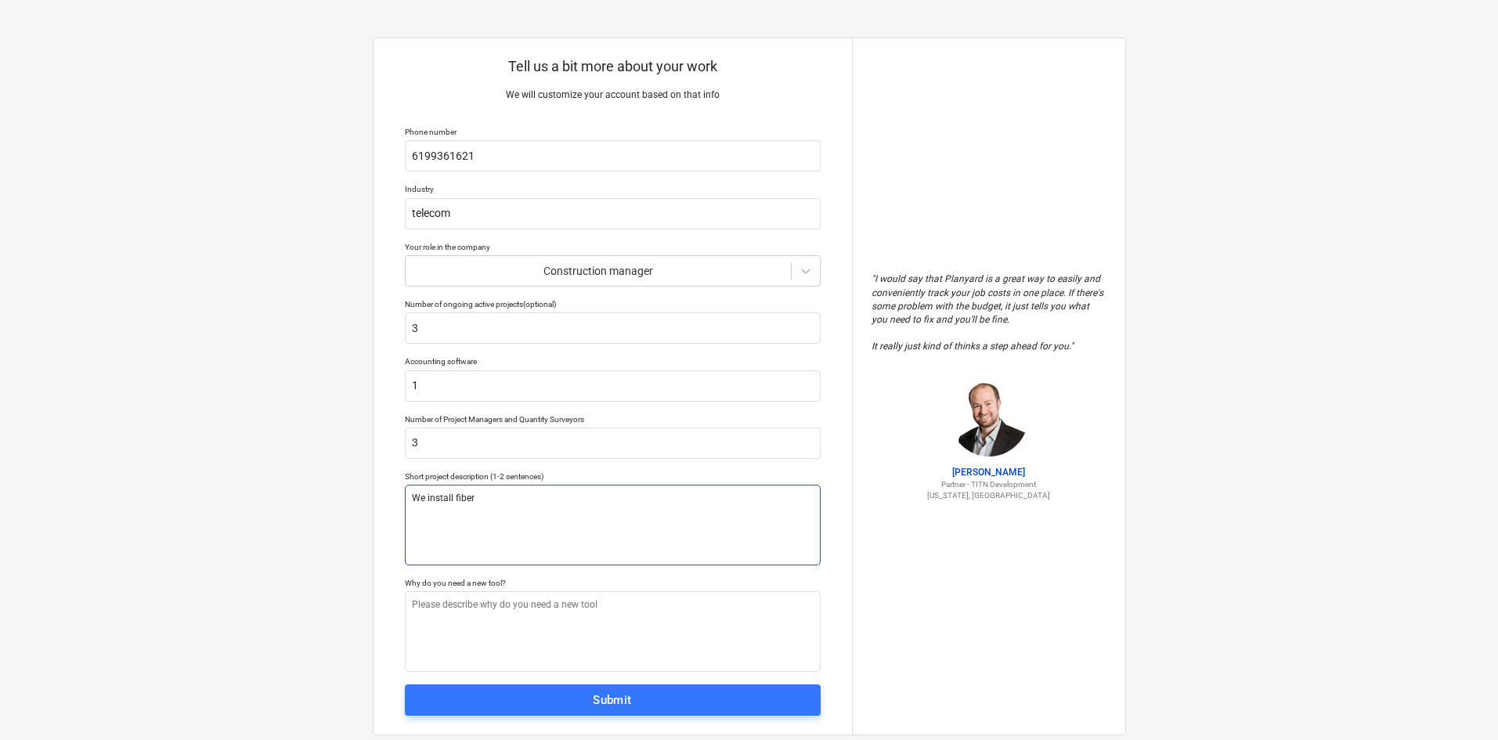
type textarea "We install fiber f"
type textarea "x"
type textarea "We install fiber for"
type textarea "x"
type textarea "We install fiber for"
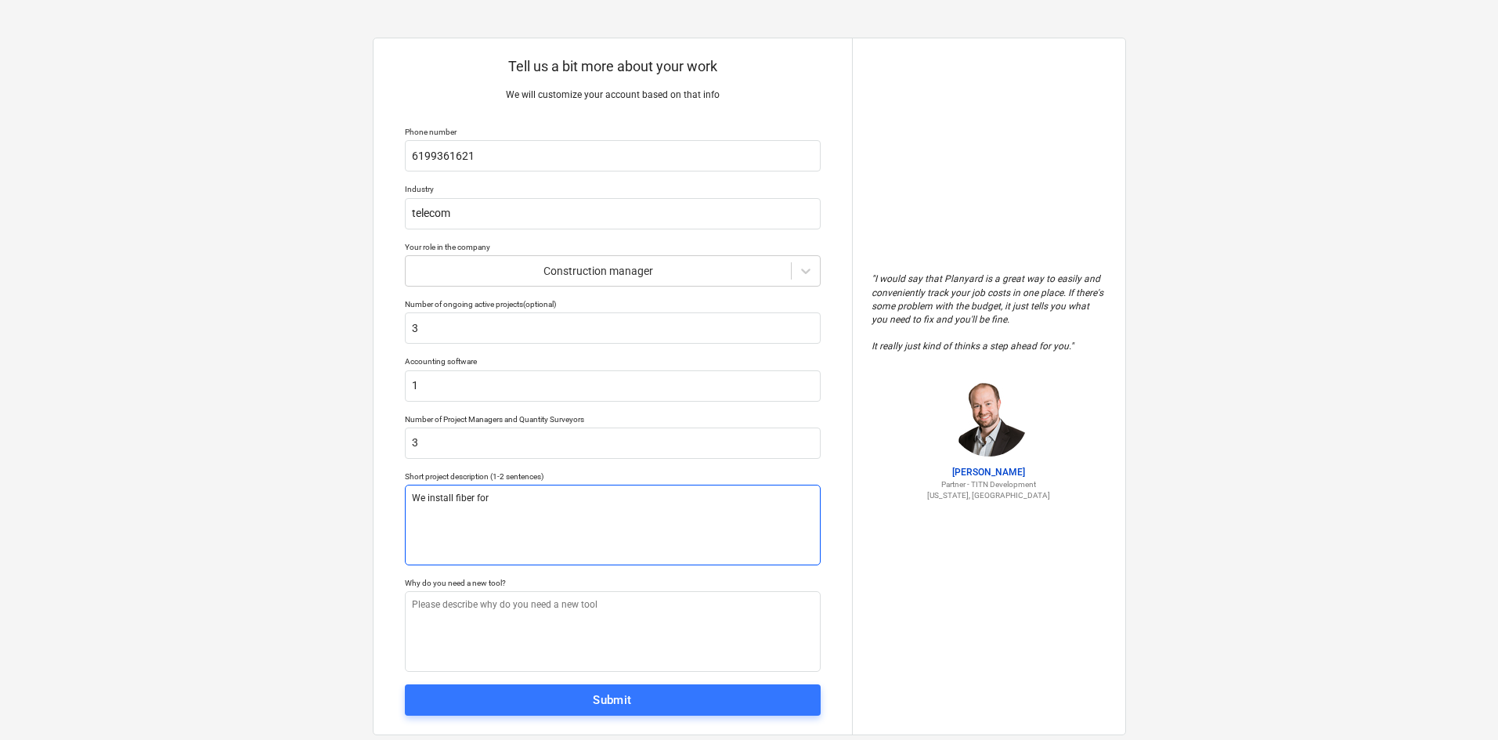
type textarea "x"
type textarea "We install fiber for m"
type textarea "x"
type textarea "We install fiber for ma"
type textarea "x"
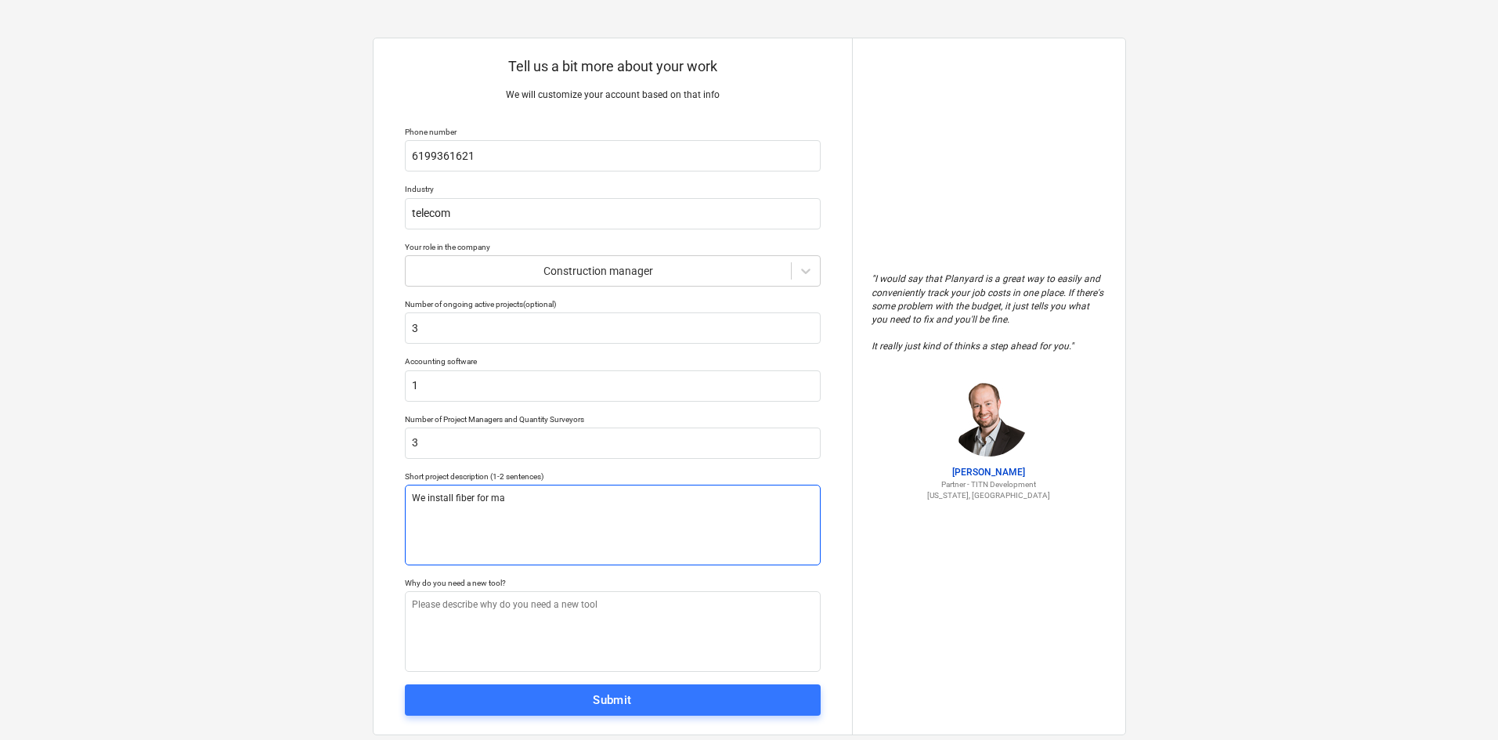
type textarea "We install fiber for maj"
type textarea "x"
type textarea "We install fiber for majo"
type textarea "x"
type textarea "We install fiber for major"
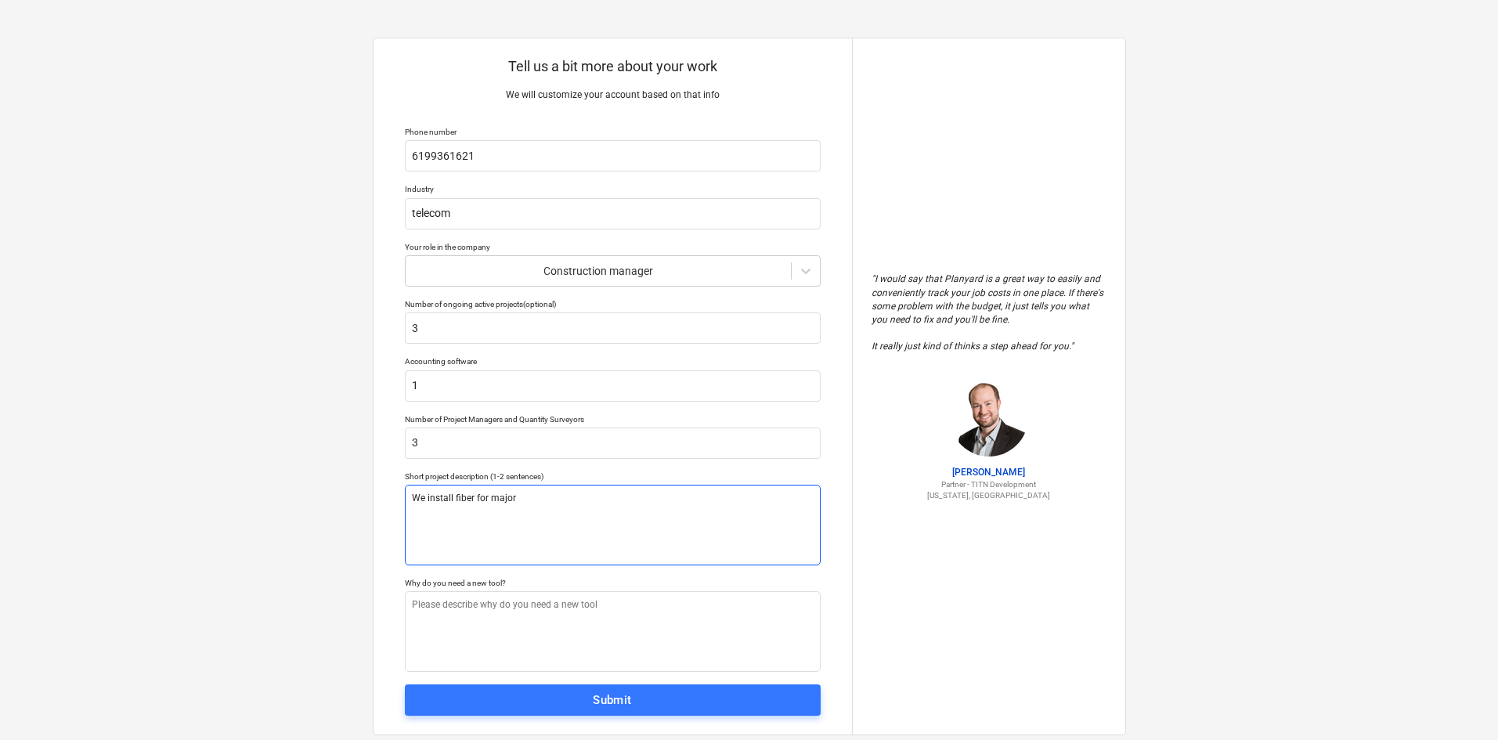
type textarea "x"
type textarea "We install fiber for major"
type textarea "x"
type textarea "We install fiber for major s"
type textarea "x"
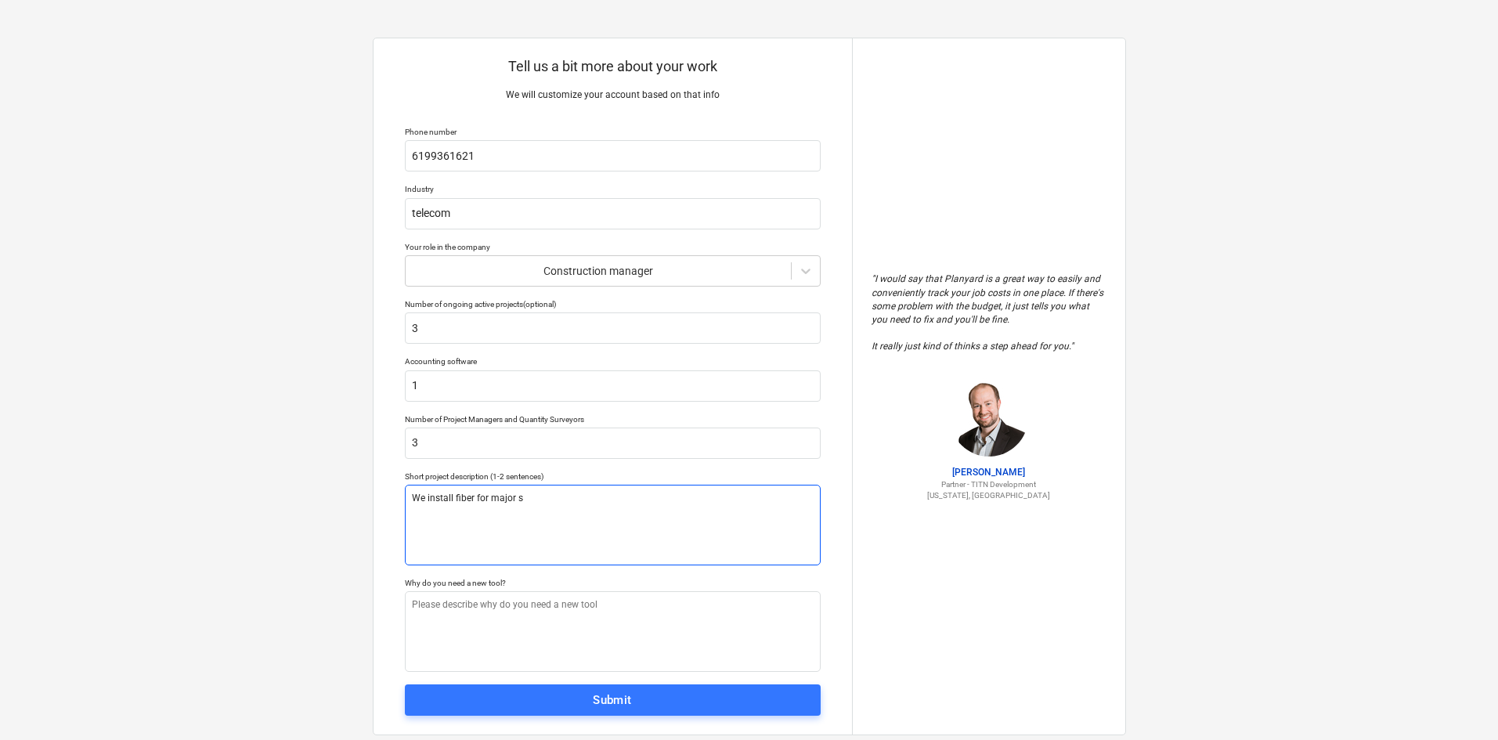
type textarea "We install fiber for major so"
type textarea "x"
type textarea "We install fiber for major sol"
type textarea "x"
type textarea "We install fiber for major solar"
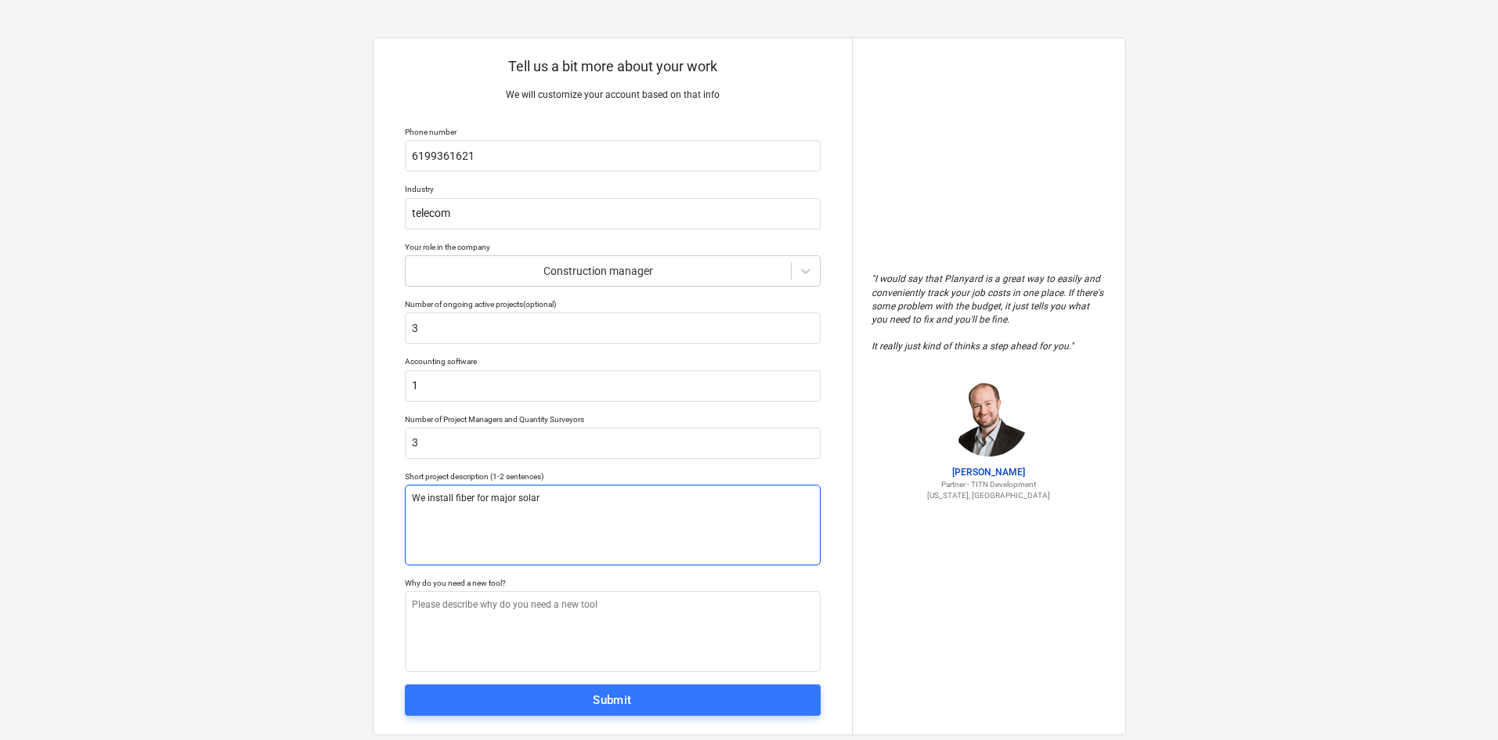
type textarea "x"
type textarea "We install fiber for major solar"
type textarea "x"
type textarea "We install fiber for major solar f"
type textarea "x"
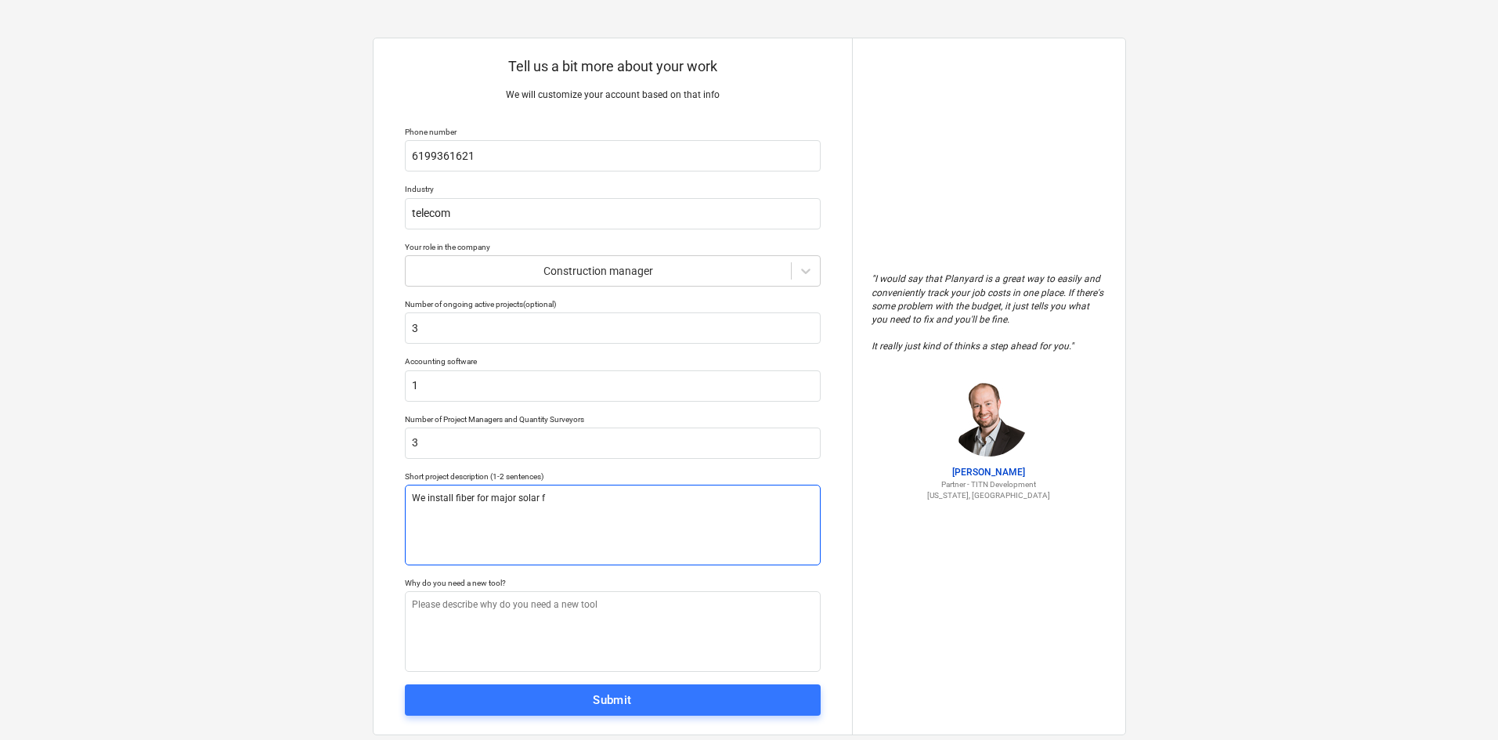
type textarea "We install fiber for major solar fa"
type textarea "x"
type textarea "We install fiber for major solar far"
type textarea "x"
type textarea "We install fiber for major solar farm"
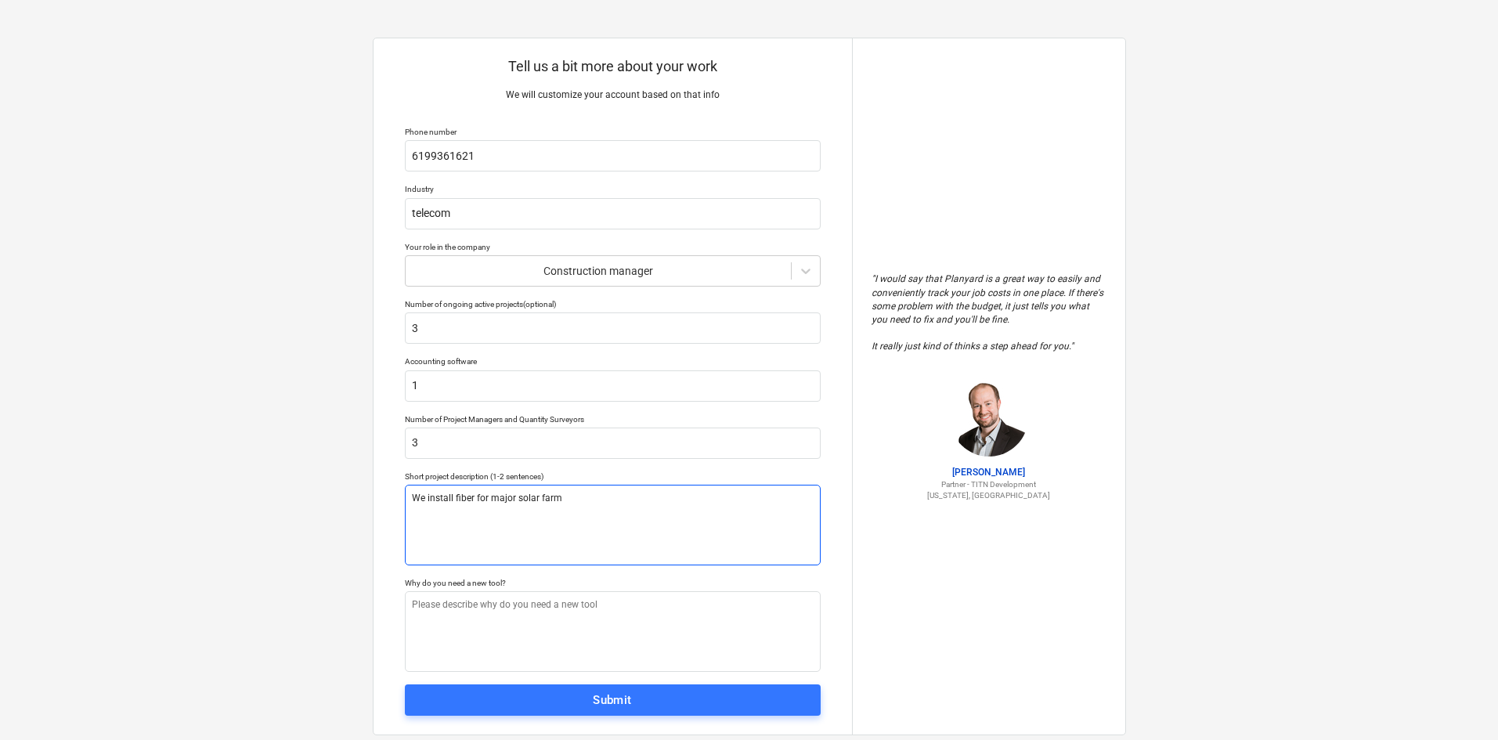
type textarea "x"
type textarea "We install fiber for major solar farms"
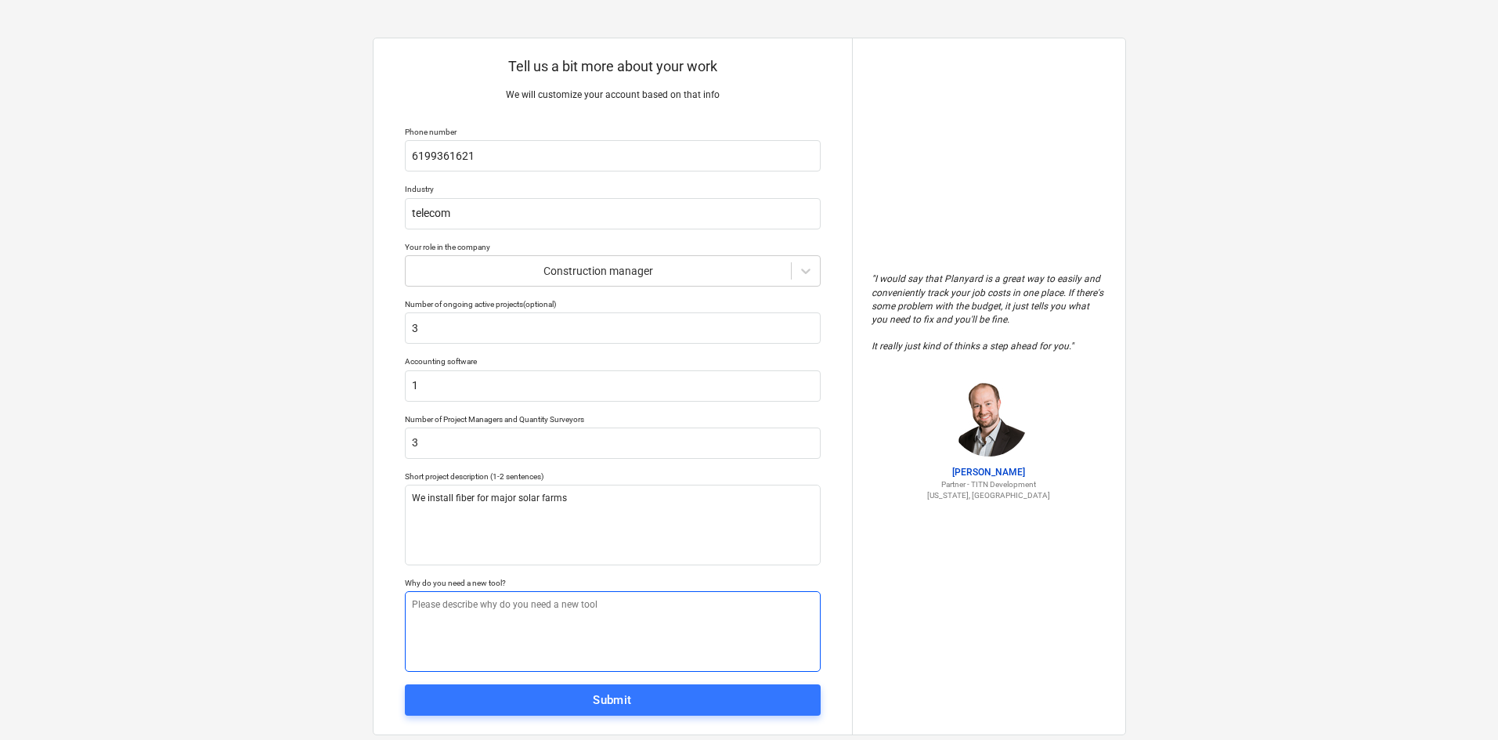
click at [489, 625] on textarea at bounding box center [613, 631] width 416 height 81
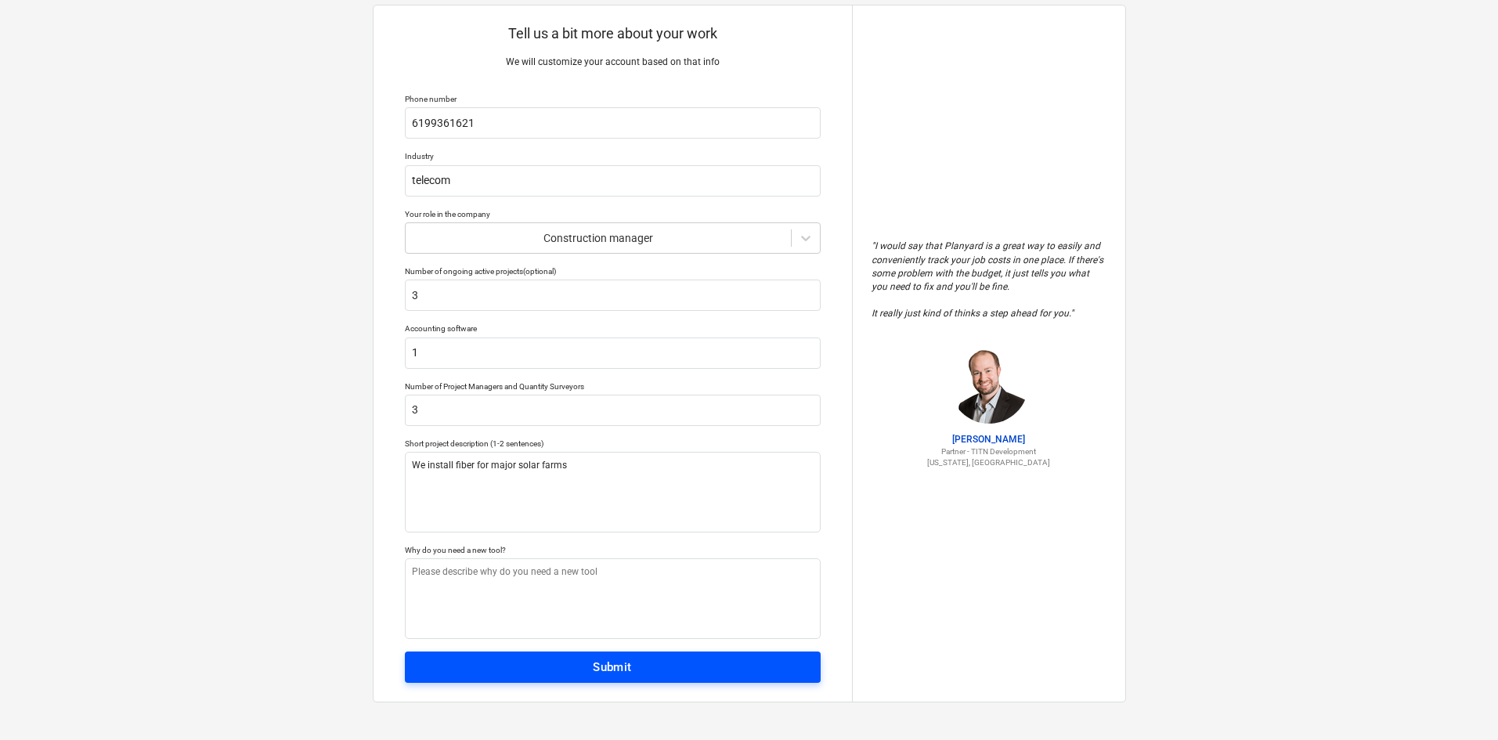
click at [485, 673] on span "Submit" at bounding box center [612, 667] width 381 height 20
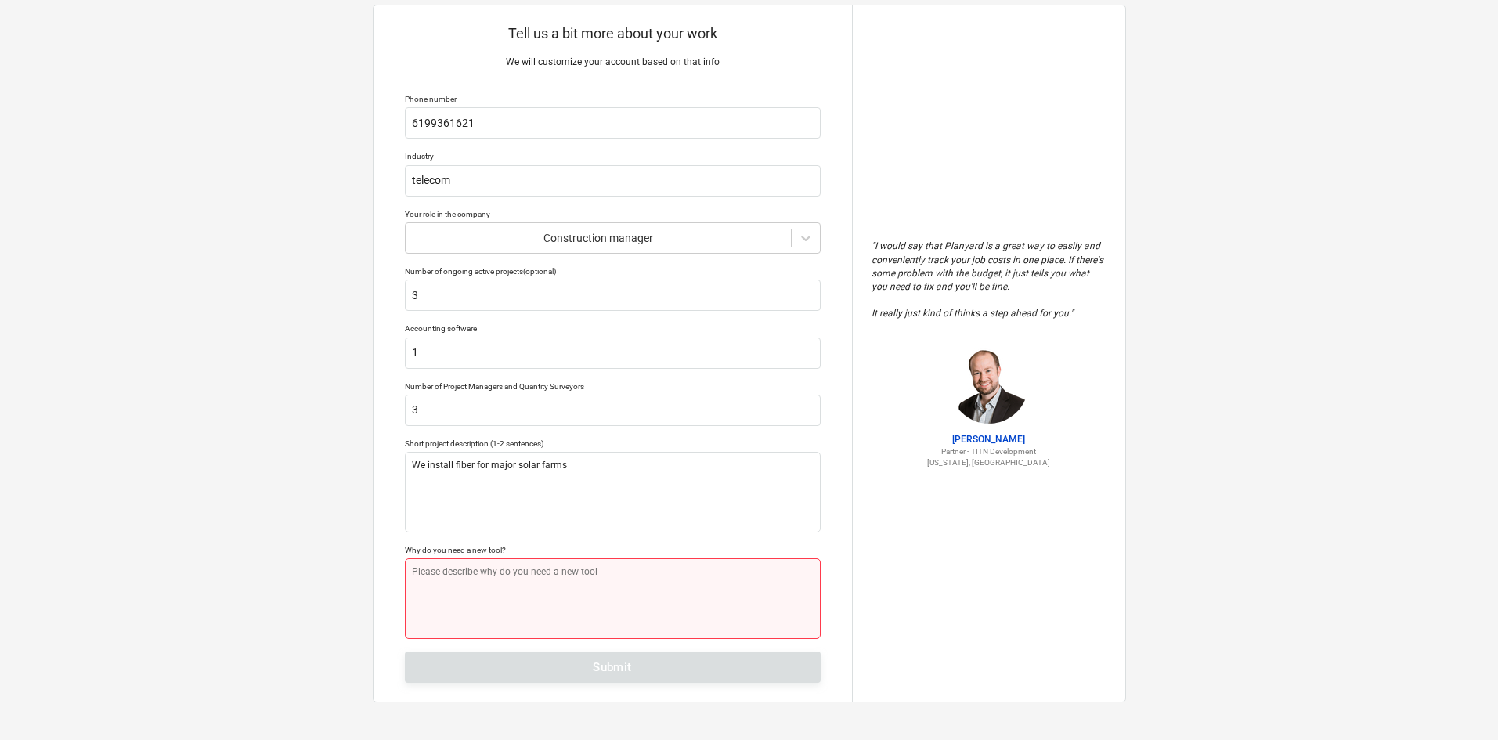
click at [460, 618] on textarea at bounding box center [613, 598] width 416 height 81
type textarea "x"
type textarea "N"
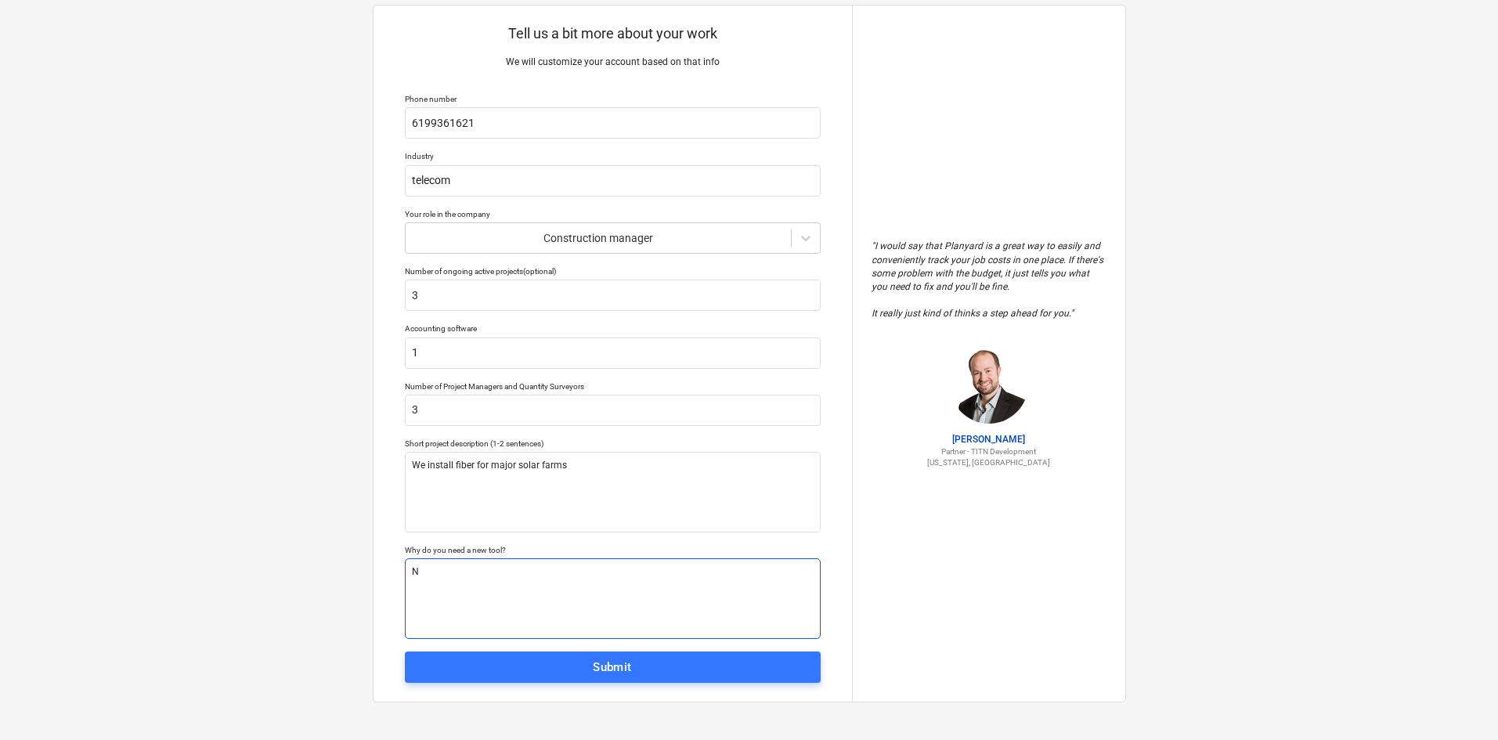
type textarea "x"
type textarea "N/"
type textarea "x"
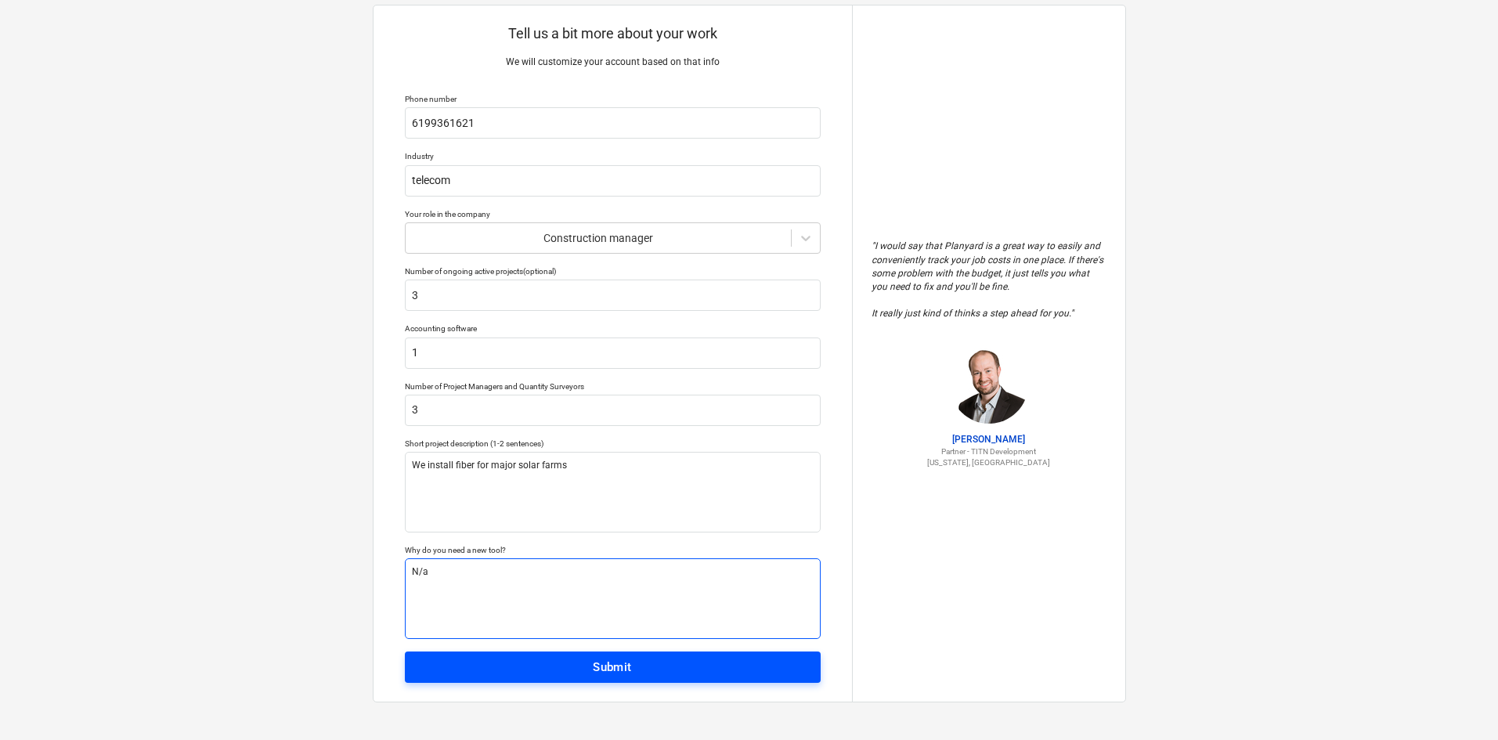
type textarea "N/a"
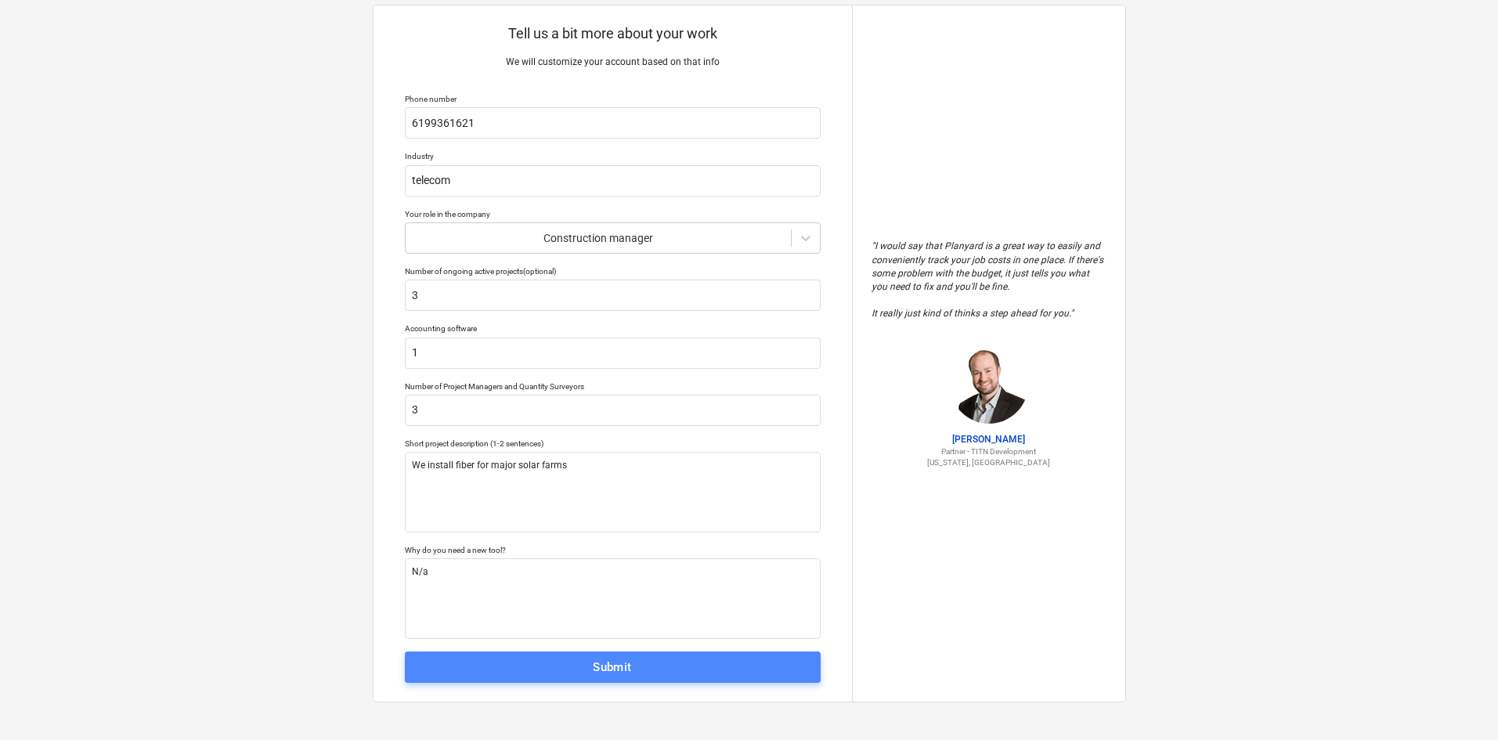
click at [601, 655] on button "Submit" at bounding box center [613, 666] width 416 height 31
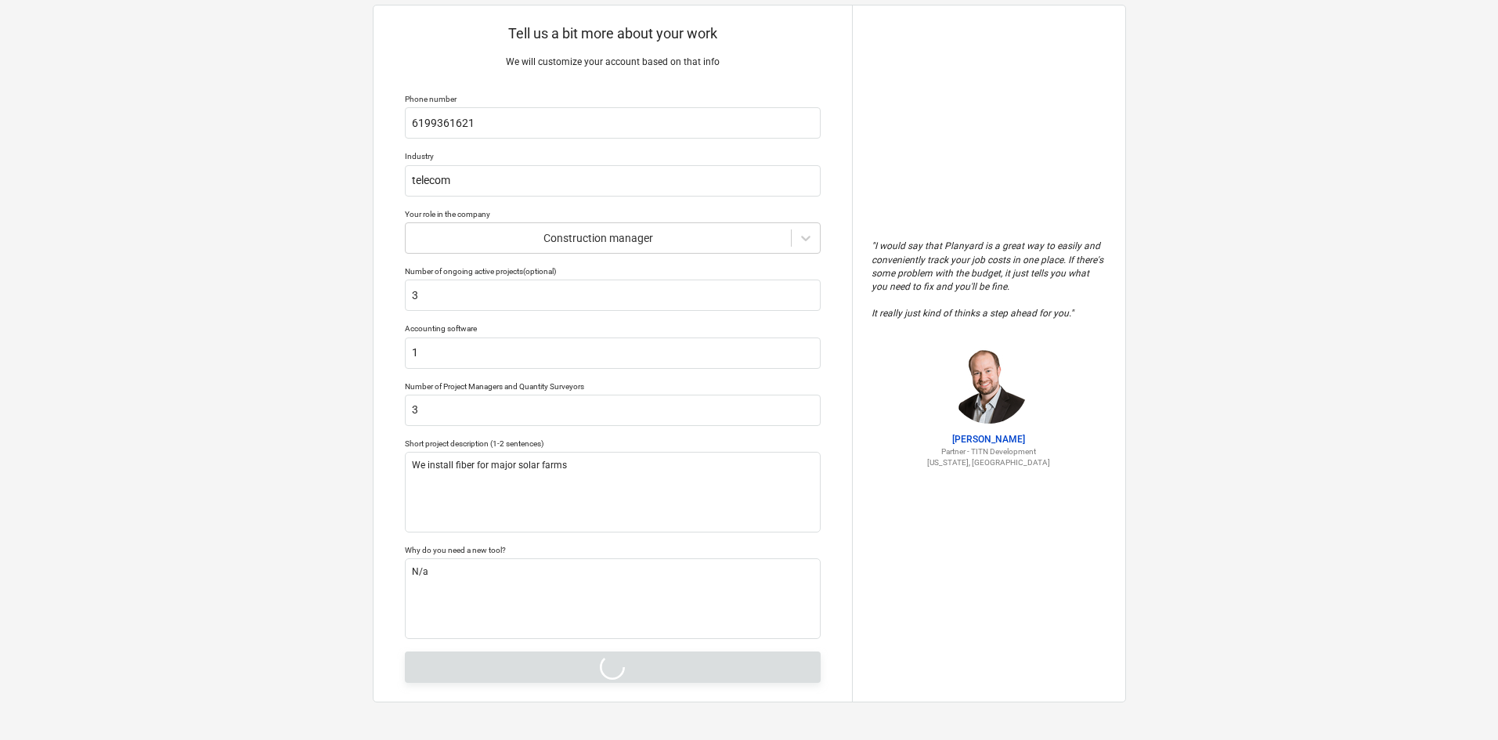
type textarea "x"
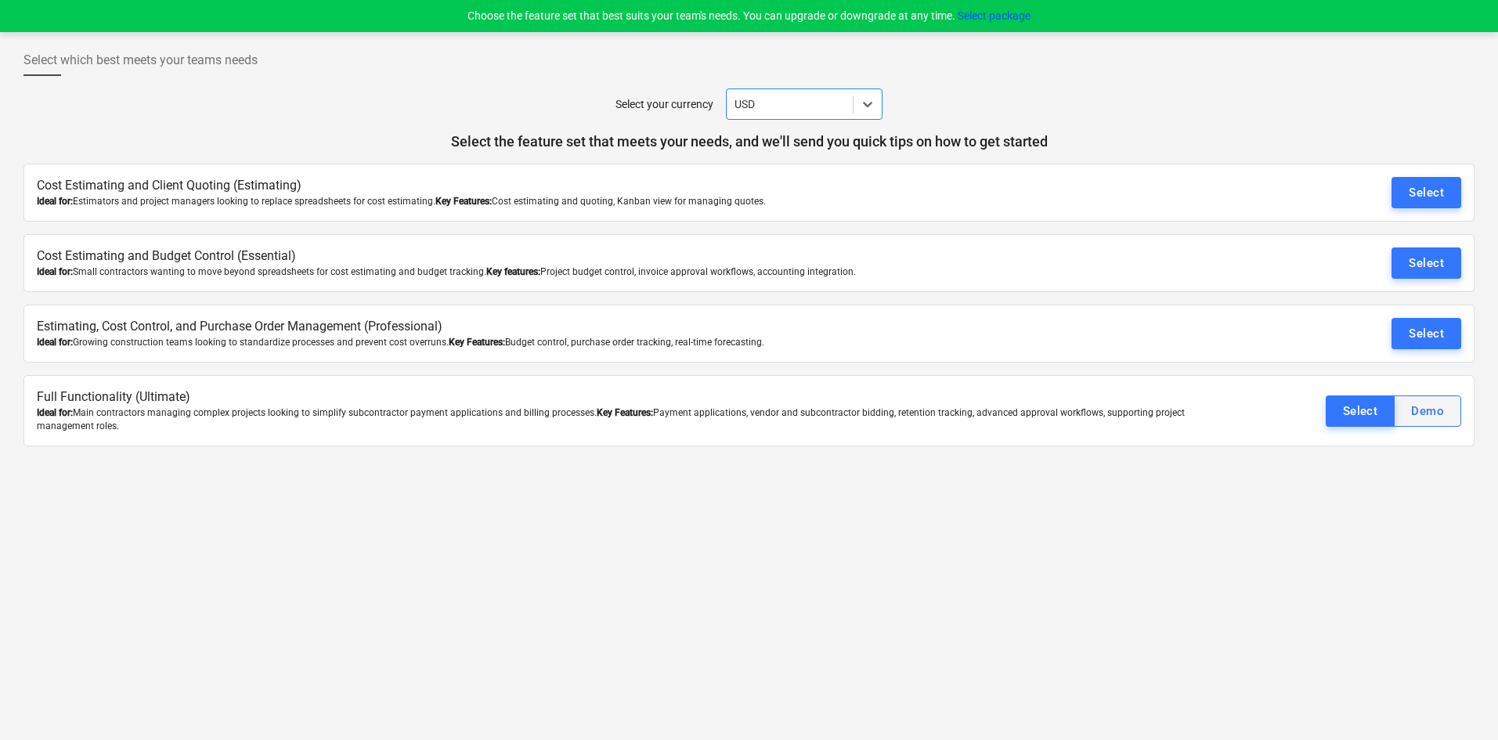
click at [1416, 425] on button "Demo" at bounding box center [1427, 410] width 67 height 31
click at [1351, 407] on div "Select" at bounding box center [1360, 411] width 35 height 20
